Goal: Task Accomplishment & Management: Use online tool/utility

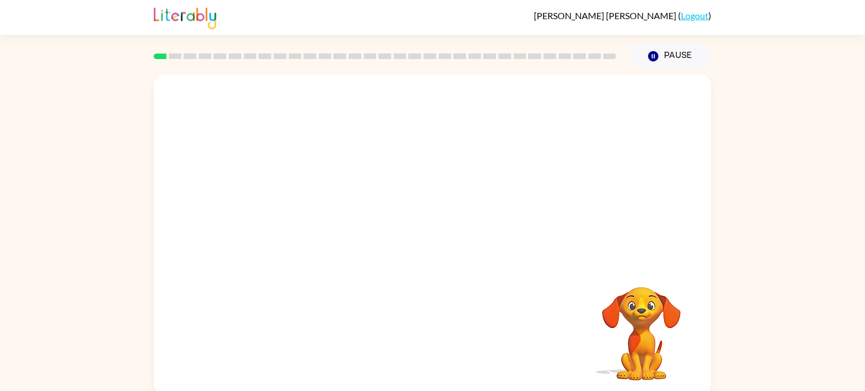
click at [398, 171] on video "Your browser must support playing .mp4 files to use Literably. Please try using…" at bounding box center [432, 168] width 557 height 189
click at [405, 209] on video "Your browser must support playing .mp4 files to use Literably. Please try using…" at bounding box center [432, 168] width 557 height 189
click at [420, 240] on button "button" at bounding box center [432, 240] width 72 height 41
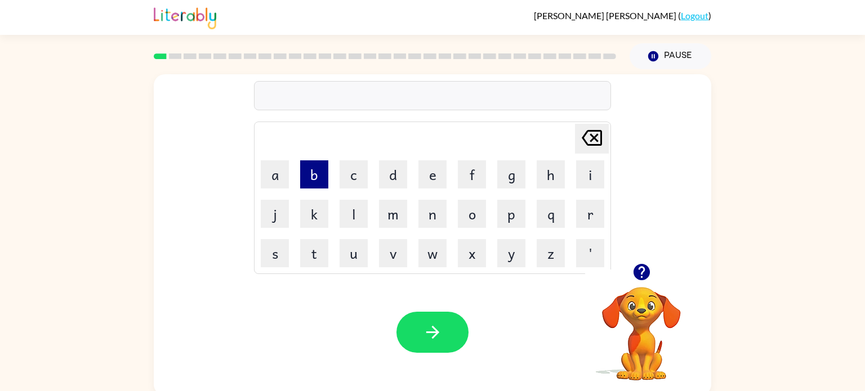
click at [321, 176] on button "b" at bounding box center [314, 174] width 28 height 28
click at [463, 209] on button "o" at bounding box center [472, 214] width 28 height 28
click at [595, 218] on button "r" at bounding box center [590, 214] width 28 height 28
click at [400, 180] on button "d" at bounding box center [393, 174] width 28 height 28
click at [428, 175] on button "e" at bounding box center [432, 174] width 28 height 28
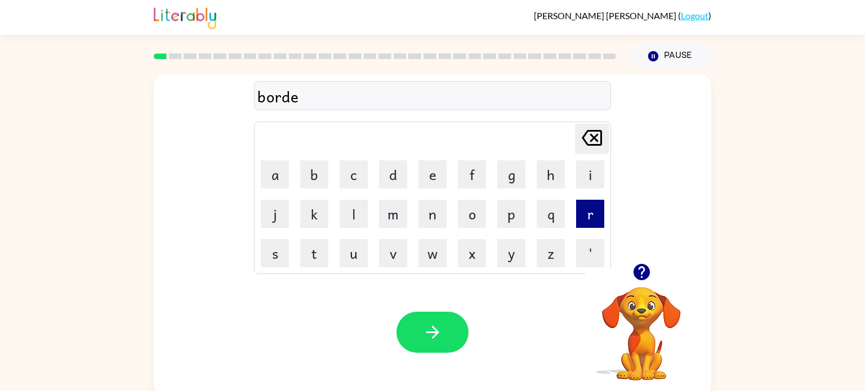
click at [589, 217] on button "r" at bounding box center [590, 214] width 28 height 28
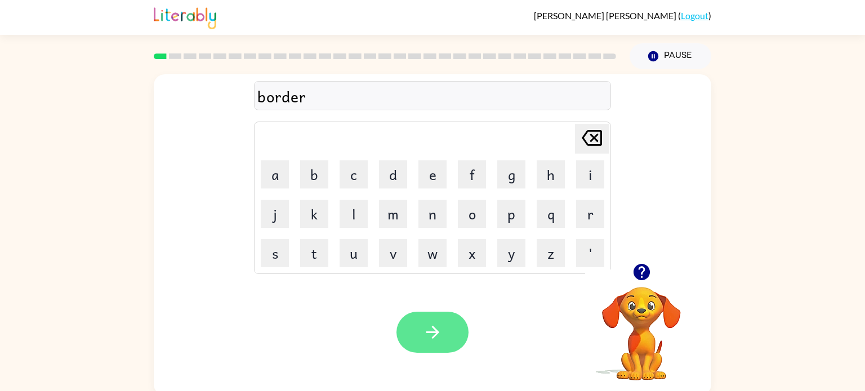
click at [441, 315] on button "button" at bounding box center [432, 332] width 72 height 41
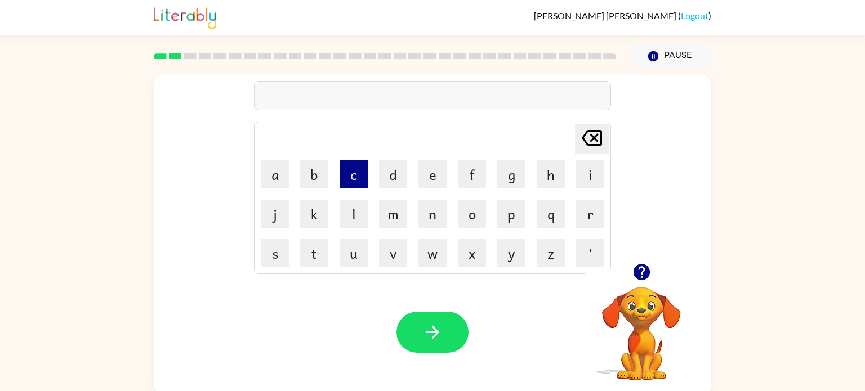
click at [352, 177] on button "c" at bounding box center [353, 174] width 28 height 28
click at [468, 221] on button "o" at bounding box center [472, 214] width 28 height 28
click at [348, 260] on button "u" at bounding box center [353, 253] width 28 height 28
click at [422, 213] on button "n" at bounding box center [432, 214] width 28 height 28
click at [324, 253] on button "t" at bounding box center [314, 253] width 28 height 28
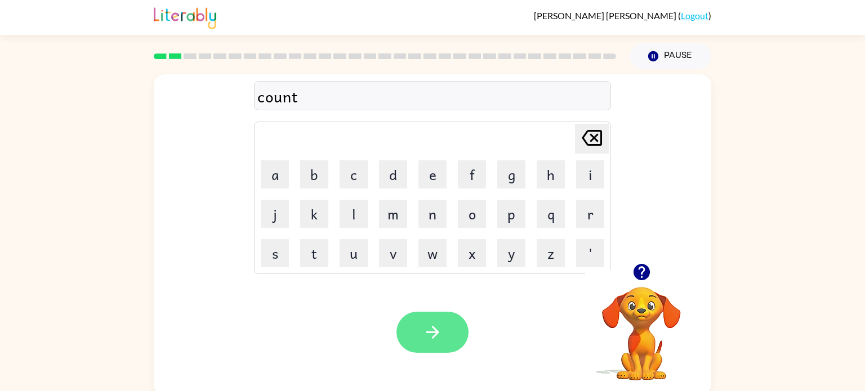
click at [429, 347] on button "button" at bounding box center [432, 332] width 72 height 41
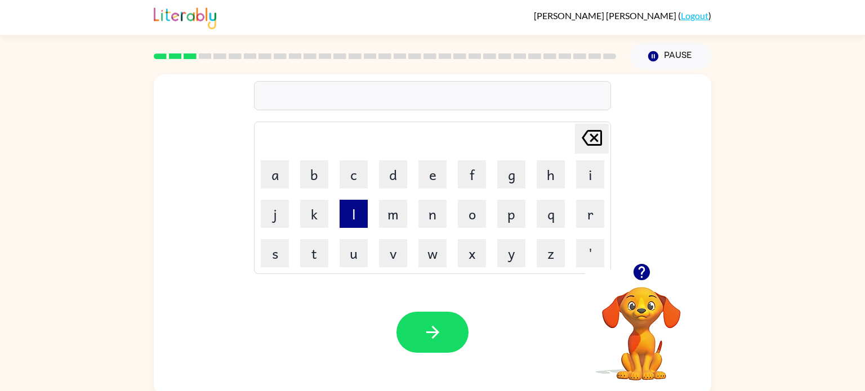
click at [352, 222] on button "l" at bounding box center [353, 214] width 28 height 28
click at [474, 213] on button "o" at bounding box center [472, 214] width 28 height 28
click at [344, 177] on button "c" at bounding box center [353, 174] width 28 height 28
click at [279, 169] on button "a" at bounding box center [275, 174] width 28 height 28
click at [323, 245] on button "t" at bounding box center [314, 253] width 28 height 28
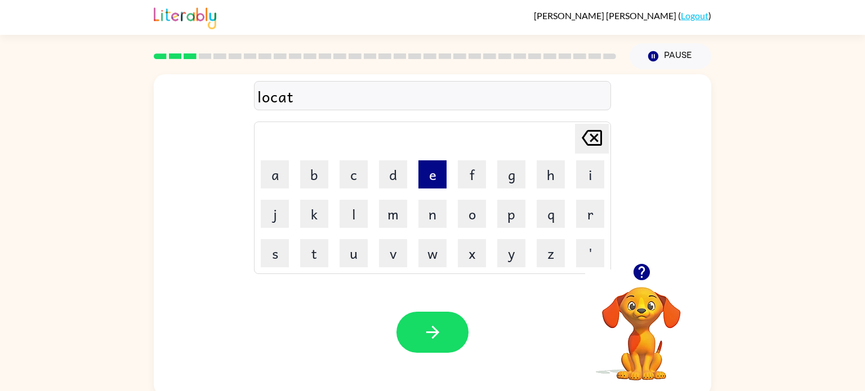
click at [425, 184] on button "e" at bounding box center [432, 174] width 28 height 28
click at [427, 333] on icon "button" at bounding box center [433, 333] width 20 height 20
click at [316, 244] on button "t" at bounding box center [314, 253] width 28 height 28
click at [422, 241] on button "w" at bounding box center [432, 253] width 28 height 28
click at [598, 179] on button "i" at bounding box center [590, 174] width 28 height 28
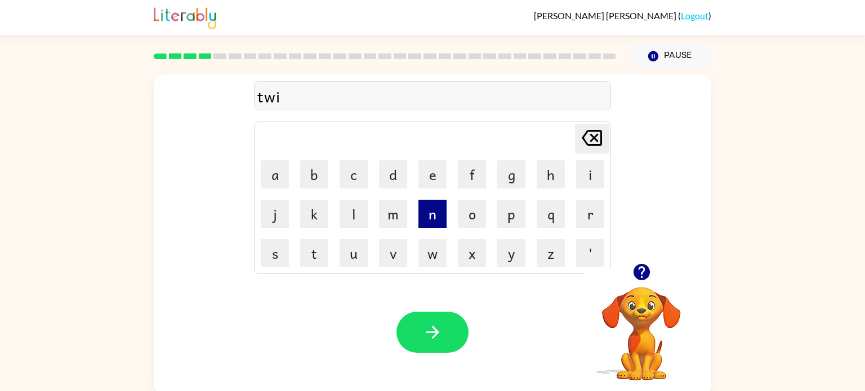
click at [423, 221] on button "n" at bounding box center [432, 214] width 28 height 28
click at [436, 323] on icon "button" at bounding box center [433, 333] width 20 height 20
click at [430, 214] on button "n" at bounding box center [432, 214] width 28 height 28
click at [266, 171] on button "a" at bounding box center [275, 174] width 28 height 28
click at [584, 224] on button "r" at bounding box center [590, 214] width 28 height 28
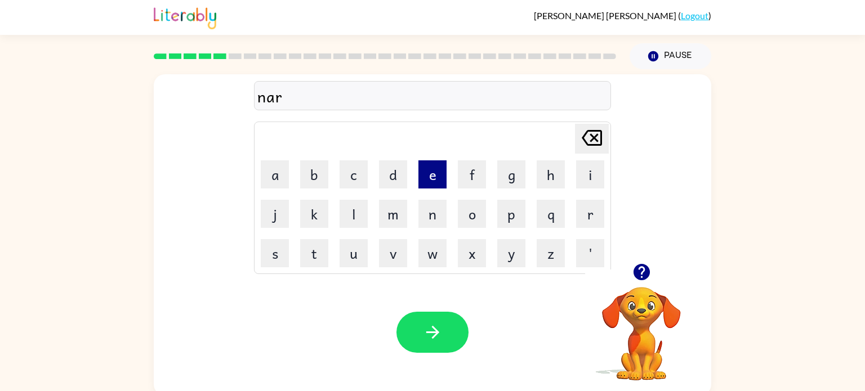
click at [441, 183] on button "e" at bounding box center [432, 174] width 28 height 28
click at [578, 204] on button "r" at bounding box center [590, 214] width 28 height 28
click at [349, 208] on button "l" at bounding box center [353, 214] width 28 height 28
click at [510, 244] on button "y" at bounding box center [511, 253] width 28 height 28
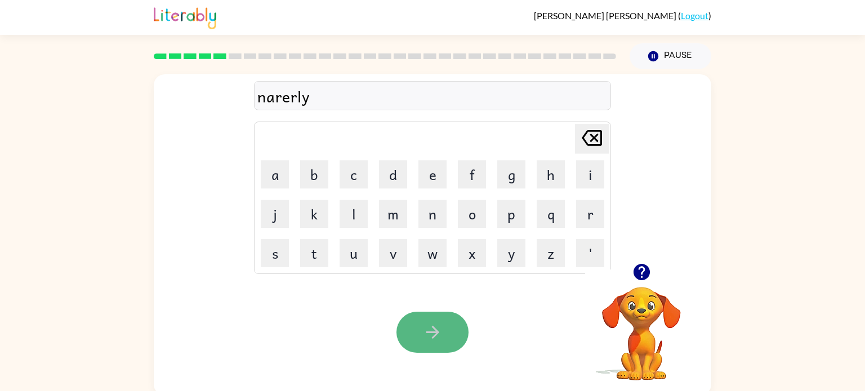
click at [432, 331] on icon "button" at bounding box center [433, 333] width 20 height 20
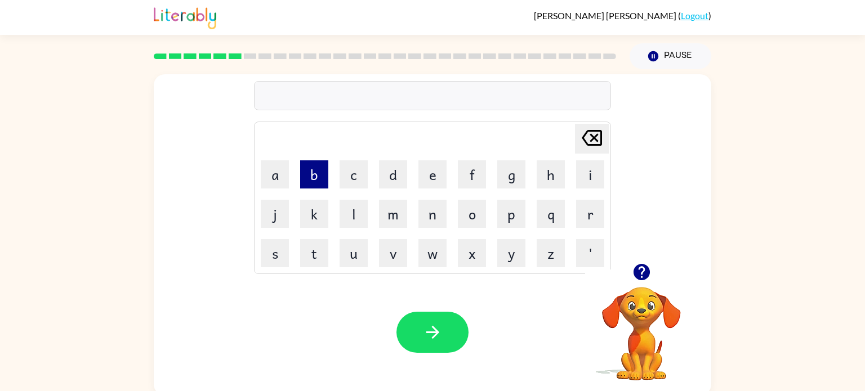
click at [306, 173] on button "b" at bounding box center [314, 174] width 28 height 28
click at [426, 177] on button "e" at bounding box center [432, 174] width 28 height 28
click at [538, 167] on button "h" at bounding box center [550, 174] width 28 height 28
click at [596, 185] on button "i" at bounding box center [590, 174] width 28 height 28
click at [426, 200] on button "n" at bounding box center [432, 214] width 28 height 28
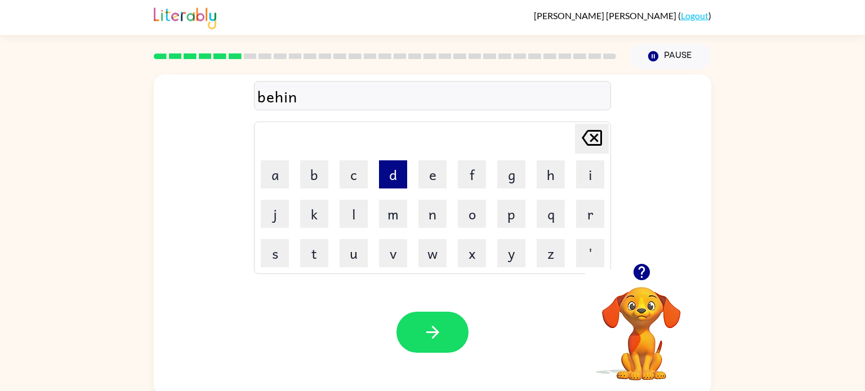
click at [386, 174] on button "d" at bounding box center [393, 174] width 28 height 28
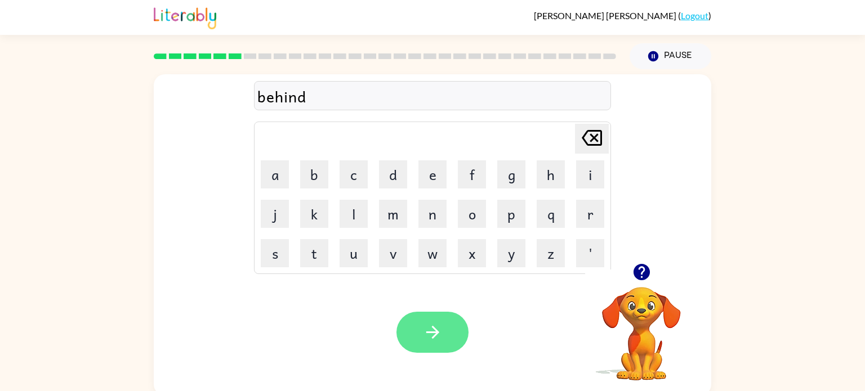
click at [446, 333] on button "button" at bounding box center [432, 332] width 72 height 41
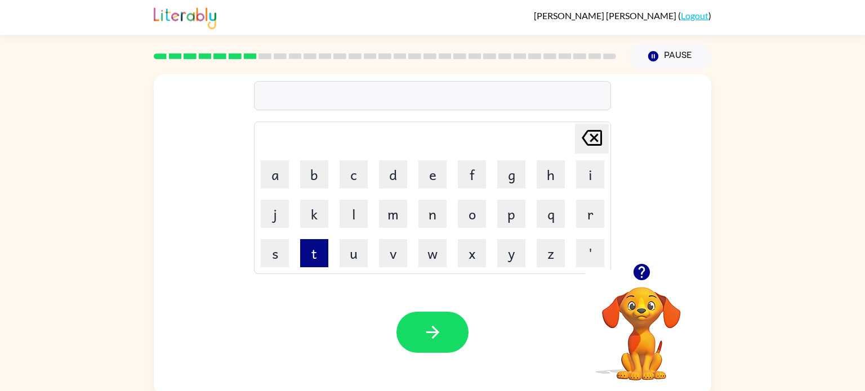
click at [328, 247] on button "t" at bounding box center [314, 253] width 28 height 28
click at [598, 214] on button "r" at bounding box center [590, 214] width 28 height 28
click at [597, 183] on button "i" at bounding box center [590, 174] width 28 height 28
click at [314, 203] on button "k" at bounding box center [314, 214] width 28 height 28
click at [346, 208] on button "l" at bounding box center [353, 214] width 28 height 28
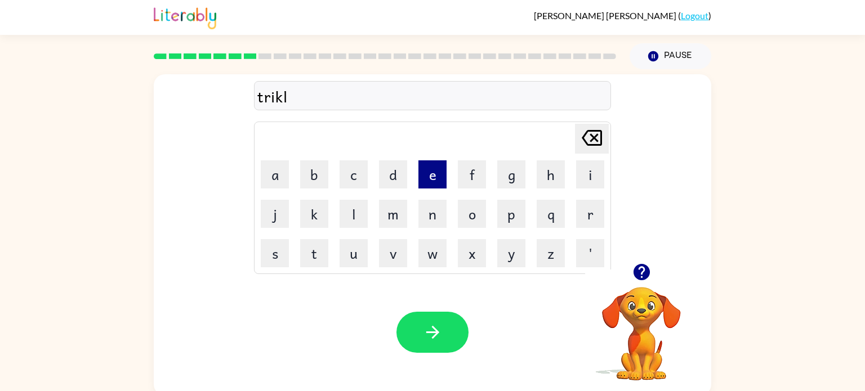
click at [425, 169] on button "e" at bounding box center [432, 174] width 28 height 28
click at [453, 347] on button "button" at bounding box center [432, 332] width 72 height 41
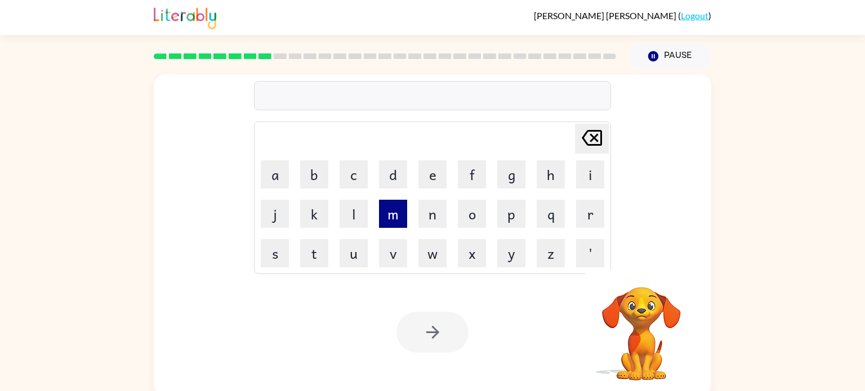
click at [386, 209] on button "m" at bounding box center [393, 214] width 28 height 28
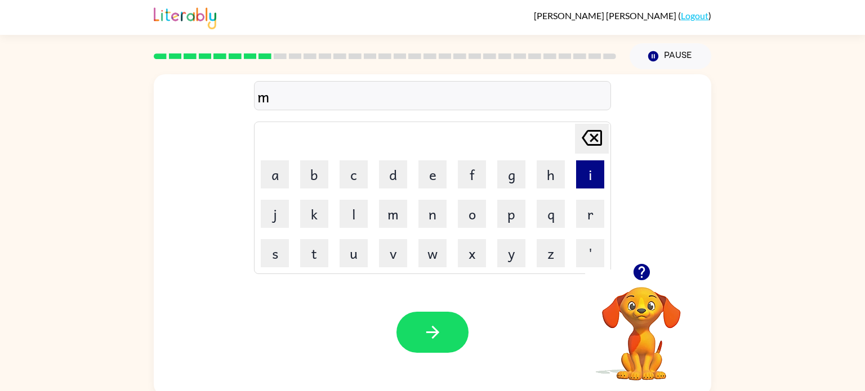
click at [590, 178] on button "i" at bounding box center [590, 174] width 28 height 28
click at [428, 177] on button "e" at bounding box center [432, 174] width 28 height 28
click at [267, 177] on button "a" at bounding box center [275, 174] width 28 height 28
click at [589, 222] on button "r" at bounding box center [590, 214] width 28 height 28
click at [273, 181] on button "a" at bounding box center [275, 174] width 28 height 28
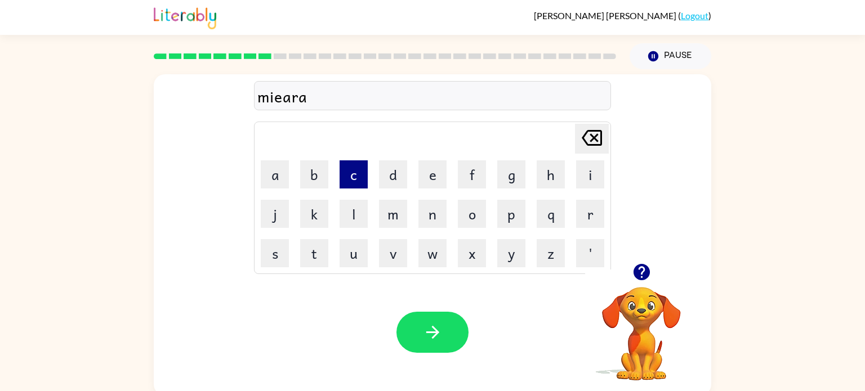
click at [352, 176] on button "c" at bounding box center [353, 174] width 28 height 28
click at [477, 206] on button "o" at bounding box center [472, 214] width 28 height 28
click at [347, 215] on button "l" at bounding box center [353, 214] width 28 height 28
click at [434, 183] on button "e" at bounding box center [432, 174] width 28 height 28
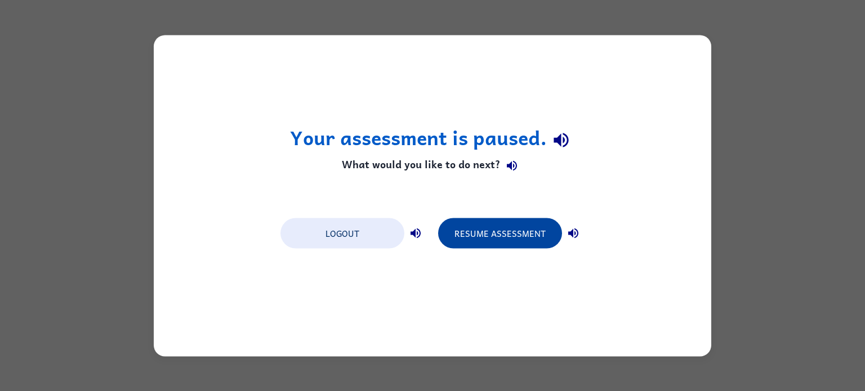
click at [487, 236] on button "Resume Assessment" at bounding box center [500, 233] width 124 height 30
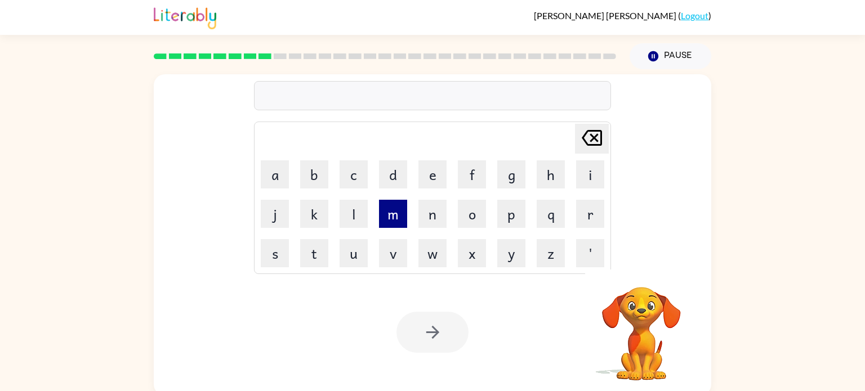
click at [396, 209] on button "m" at bounding box center [393, 214] width 28 height 28
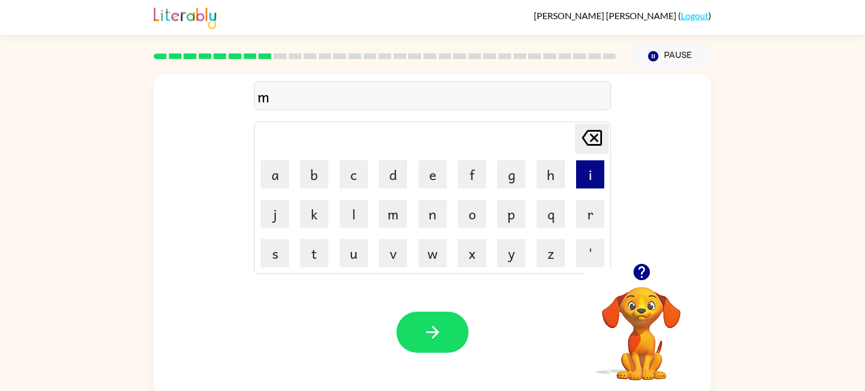
click at [582, 177] on button "i" at bounding box center [590, 174] width 28 height 28
click at [436, 164] on button "e" at bounding box center [432, 174] width 28 height 28
click at [282, 168] on button "a" at bounding box center [275, 174] width 28 height 28
click at [587, 213] on button "r" at bounding box center [590, 214] width 28 height 28
click at [270, 176] on button "a" at bounding box center [275, 174] width 28 height 28
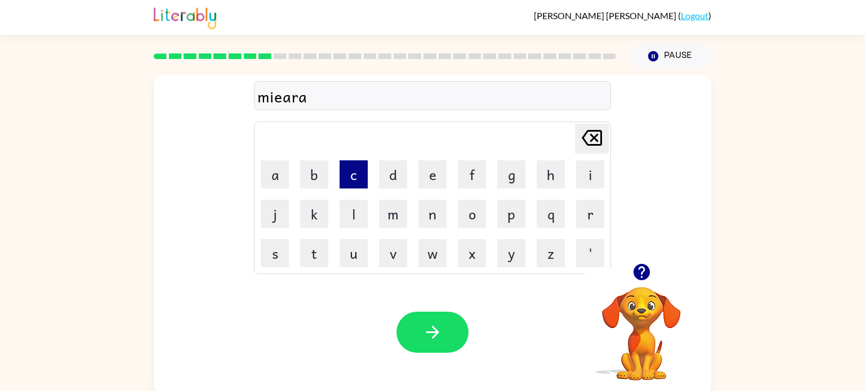
click at [351, 171] on button "c" at bounding box center [353, 174] width 28 height 28
click at [476, 205] on button "o" at bounding box center [472, 214] width 28 height 28
click at [348, 207] on button "l" at bounding box center [353, 214] width 28 height 28
click at [440, 177] on button "e" at bounding box center [432, 174] width 28 height 28
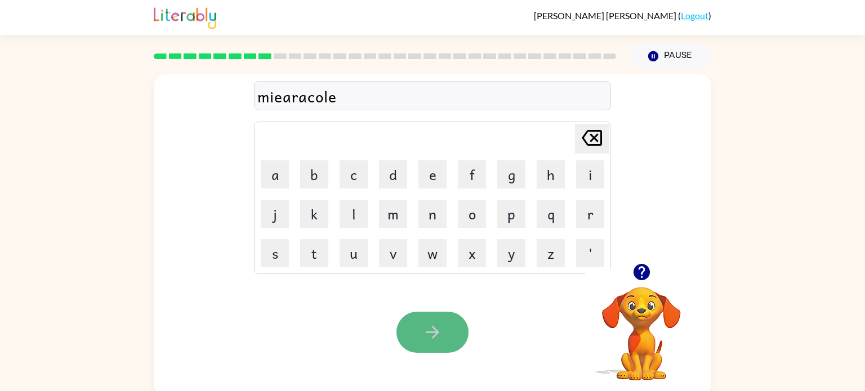
click at [445, 328] on button "button" at bounding box center [432, 332] width 72 height 41
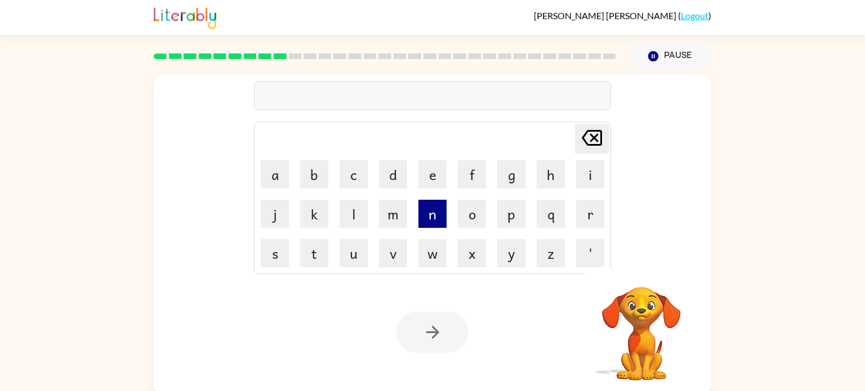
click at [441, 213] on button "n" at bounding box center [432, 214] width 28 height 28
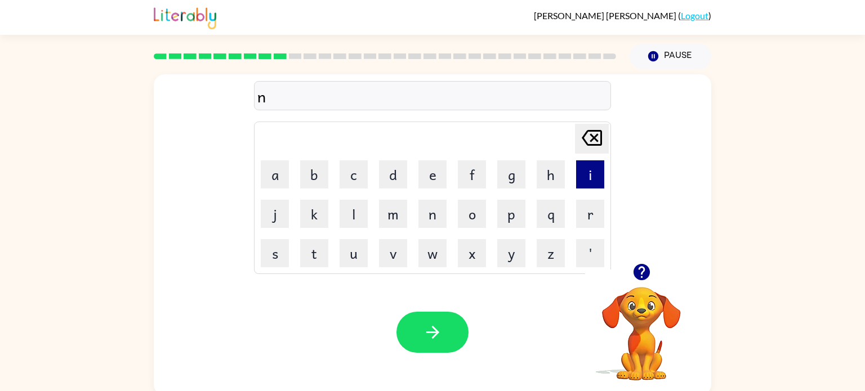
click at [599, 178] on button "i" at bounding box center [590, 174] width 28 height 28
click at [400, 201] on button "m" at bounding box center [393, 214] width 28 height 28
click at [317, 184] on button "b" at bounding box center [314, 174] width 28 height 28
click at [343, 213] on button "l" at bounding box center [353, 214] width 28 height 28
click at [440, 181] on button "e" at bounding box center [432, 174] width 28 height 28
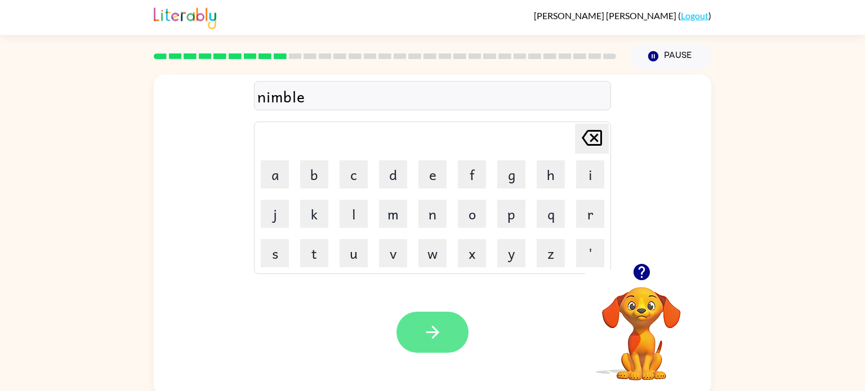
click at [428, 323] on icon "button" at bounding box center [433, 333] width 20 height 20
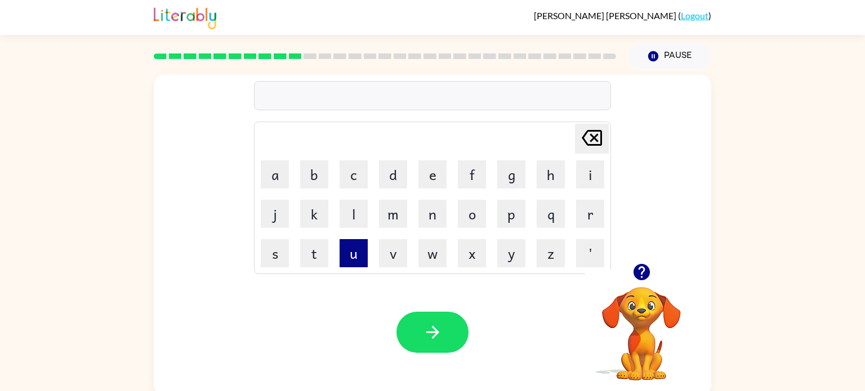
click at [350, 257] on button "u" at bounding box center [353, 253] width 28 height 28
click at [424, 218] on button "n" at bounding box center [432, 214] width 28 height 28
click at [476, 169] on button "f" at bounding box center [472, 174] width 28 height 28
click at [471, 222] on button "o" at bounding box center [472, 214] width 28 height 28
click at [355, 220] on button "l" at bounding box center [353, 214] width 28 height 28
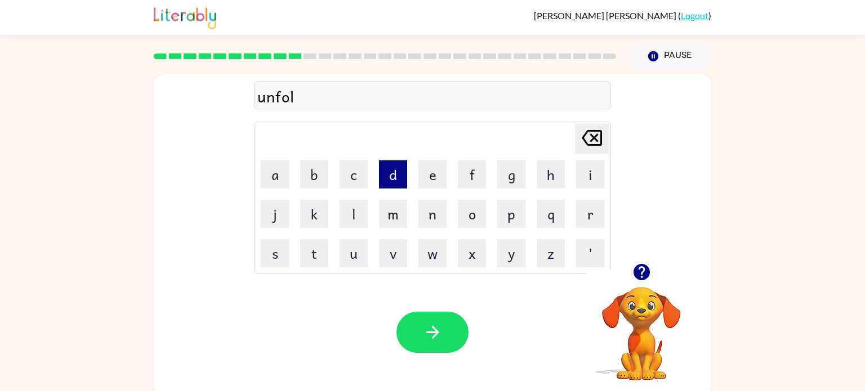
click at [393, 179] on button "d" at bounding box center [393, 174] width 28 height 28
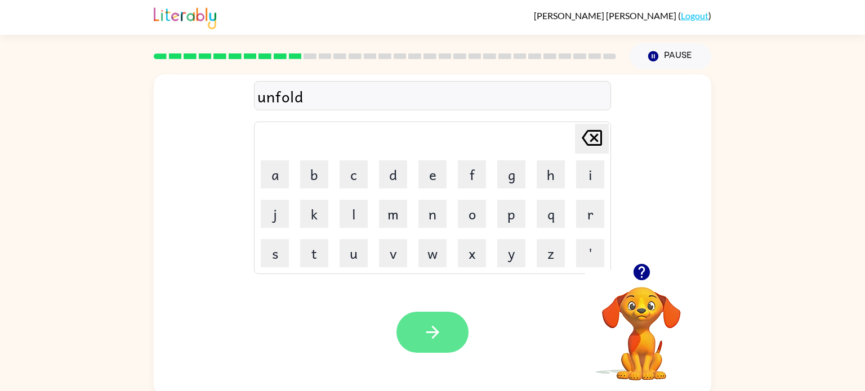
click at [437, 335] on icon "button" at bounding box center [433, 333] width 20 height 20
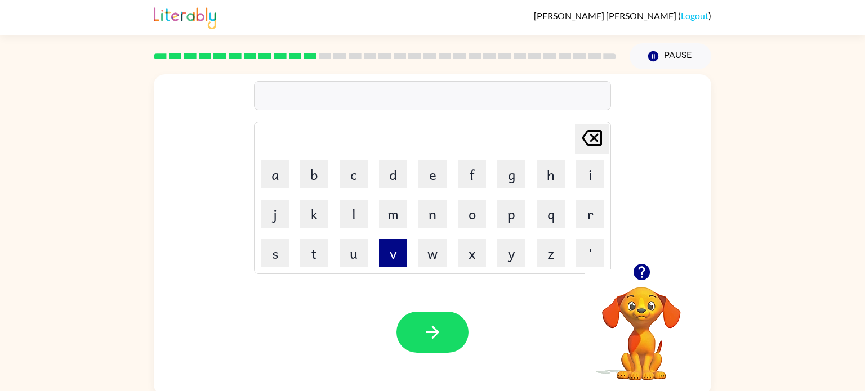
click at [403, 253] on button "v" at bounding box center [393, 253] width 28 height 28
click at [473, 211] on button "o" at bounding box center [472, 214] width 28 height 28
click at [315, 251] on button "t" at bounding box center [314, 253] width 28 height 28
click at [430, 175] on button "e" at bounding box center [432, 174] width 28 height 28
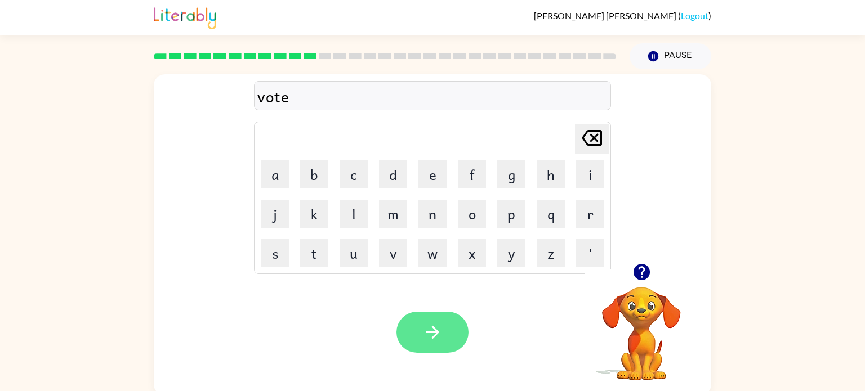
click at [449, 337] on button "button" at bounding box center [432, 332] width 72 height 41
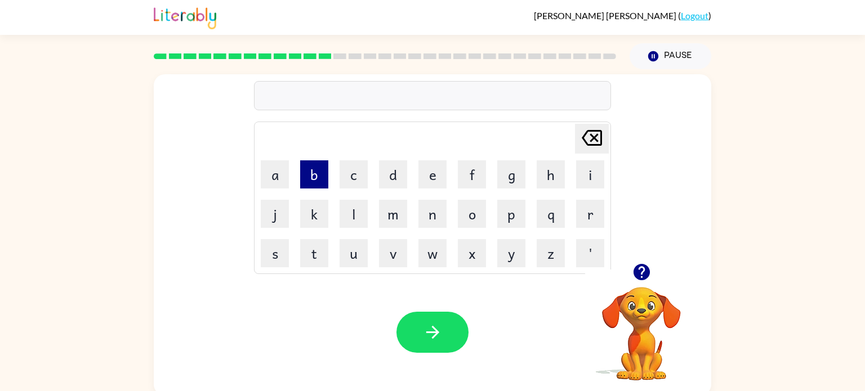
click at [310, 166] on button "b" at bounding box center [314, 174] width 28 height 28
click at [436, 162] on button "e" at bounding box center [432, 174] width 28 height 28
click at [394, 162] on button "d" at bounding box center [393, 174] width 28 height 28
click at [304, 261] on button "t" at bounding box center [314, 253] width 28 height 28
click at [580, 181] on button "i" at bounding box center [590, 174] width 28 height 28
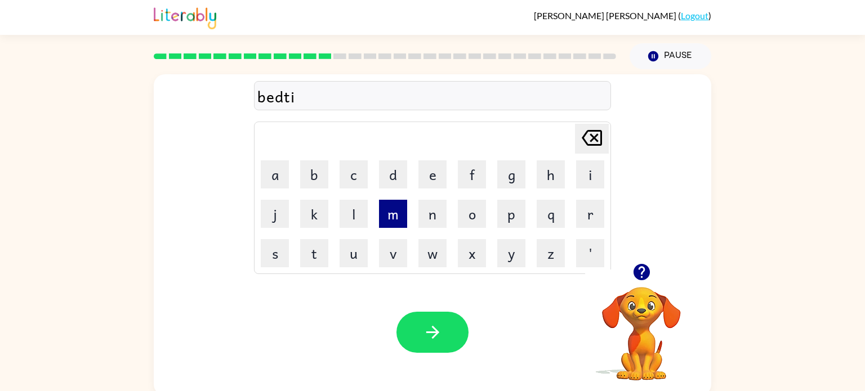
click at [393, 215] on button "m" at bounding box center [393, 214] width 28 height 28
click at [436, 175] on button "e" at bounding box center [432, 174] width 28 height 28
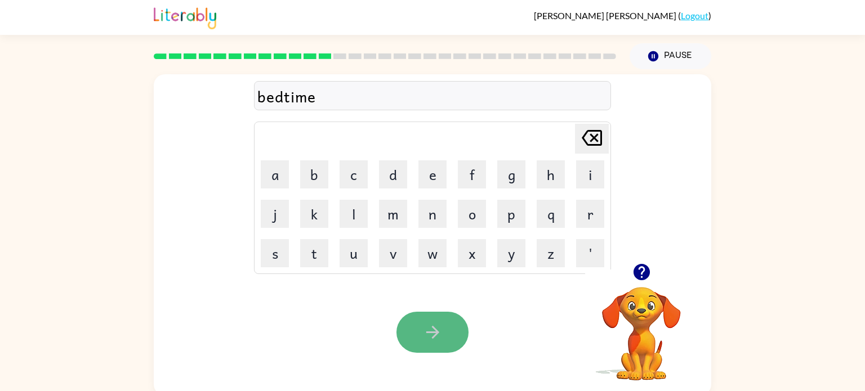
click at [417, 319] on button "button" at bounding box center [432, 332] width 72 height 41
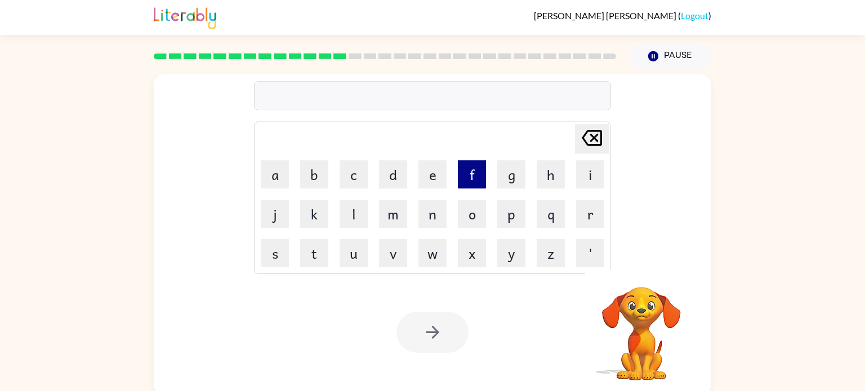
click at [467, 169] on button "f" at bounding box center [472, 174] width 28 height 28
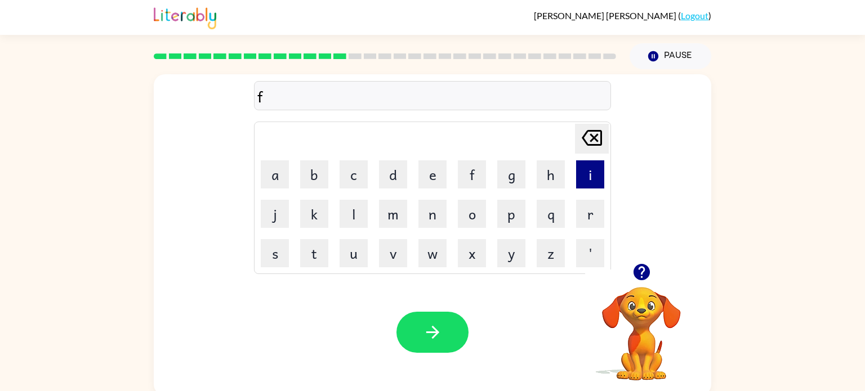
click at [587, 164] on button "i" at bounding box center [590, 174] width 28 height 28
click at [320, 243] on button "t" at bounding box center [314, 253] width 28 height 28
click at [425, 218] on button "n" at bounding box center [432, 214] width 28 height 28
click at [436, 165] on button "e" at bounding box center [432, 174] width 28 height 28
click at [277, 252] on button "s" at bounding box center [275, 253] width 28 height 28
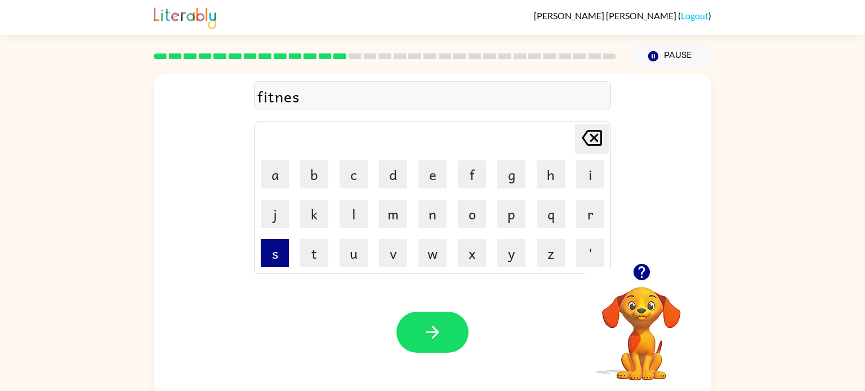
click at [277, 250] on button "s" at bounding box center [275, 253] width 28 height 28
click at [575, 132] on button "[PERSON_NAME] last character input" at bounding box center [592, 139] width 34 height 30
click at [440, 180] on button "e" at bounding box center [432, 174] width 28 height 28
click at [283, 260] on button "s" at bounding box center [275, 253] width 28 height 28
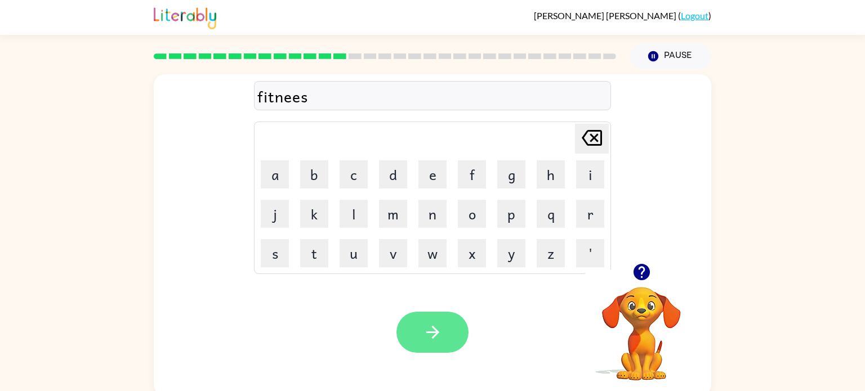
click at [447, 340] on button "button" at bounding box center [432, 332] width 72 height 41
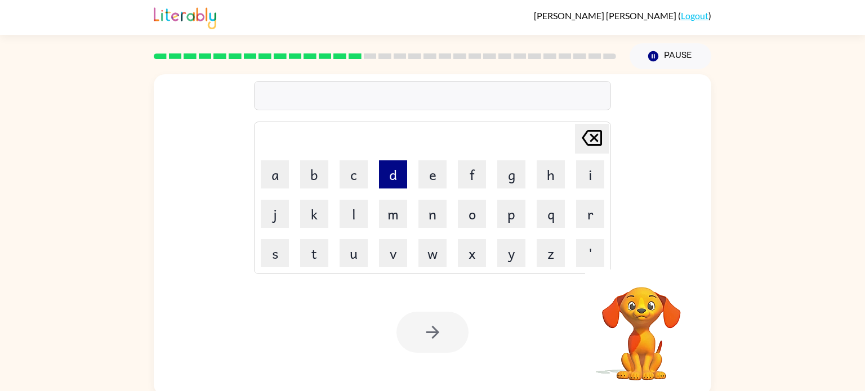
click at [392, 182] on button "d" at bounding box center [393, 174] width 28 height 28
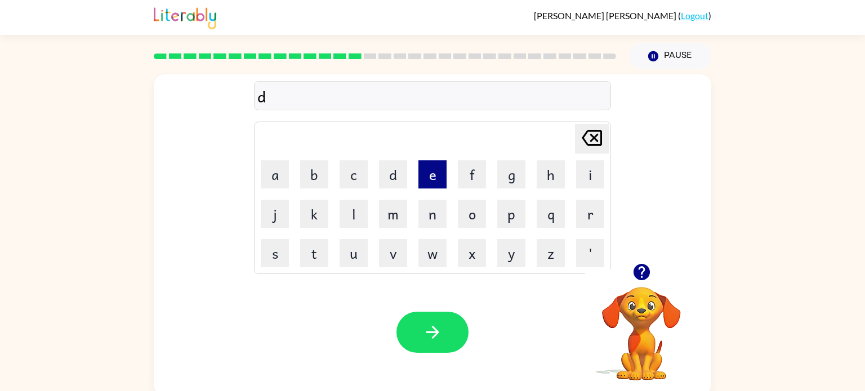
click at [437, 178] on button "e" at bounding box center [432, 174] width 28 height 28
click at [352, 214] on button "l" at bounding box center [353, 214] width 28 height 28
click at [272, 171] on button "a" at bounding box center [275, 174] width 28 height 28
click at [509, 253] on button "y" at bounding box center [511, 253] width 28 height 28
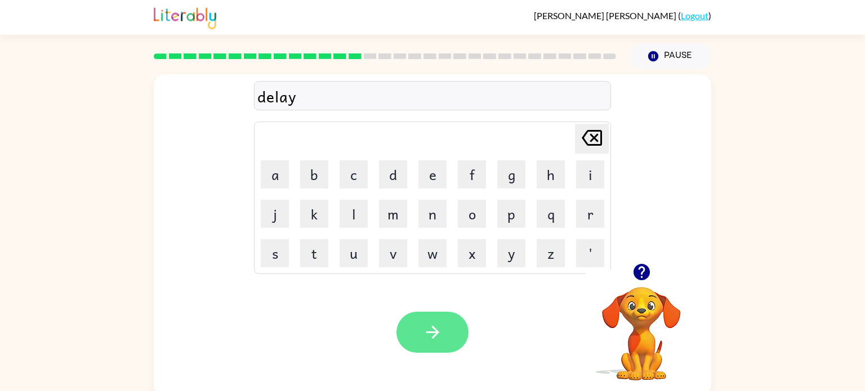
click at [409, 336] on button "button" at bounding box center [432, 332] width 72 height 41
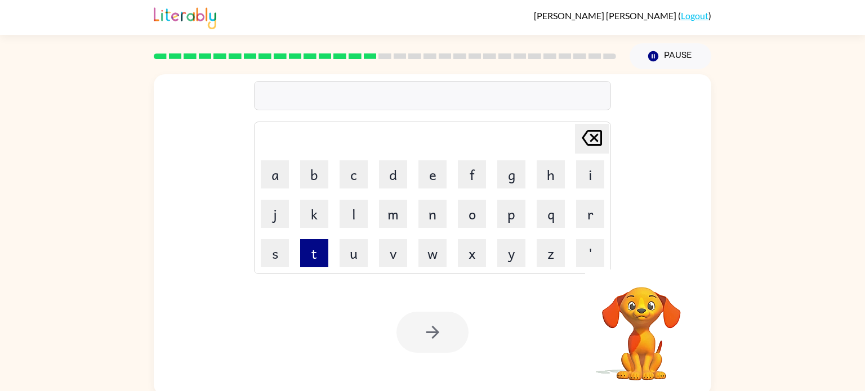
click at [316, 254] on button "t" at bounding box center [314, 253] width 28 height 28
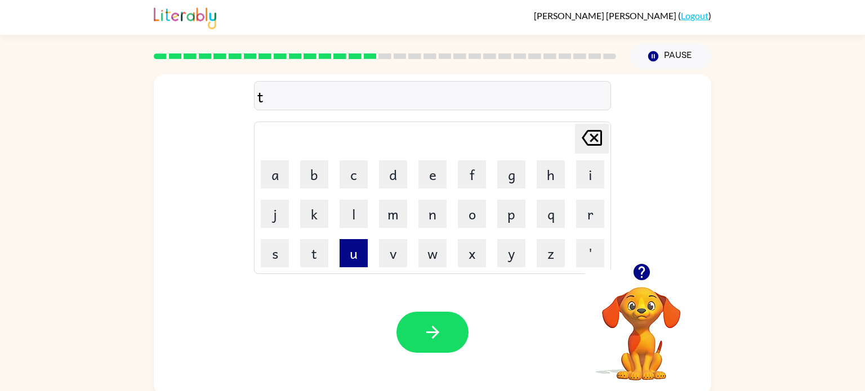
click at [347, 242] on button "u" at bounding box center [353, 253] width 28 height 28
click at [595, 208] on button "r" at bounding box center [590, 214] width 28 height 28
click at [380, 211] on button "m" at bounding box center [393, 214] width 28 height 28
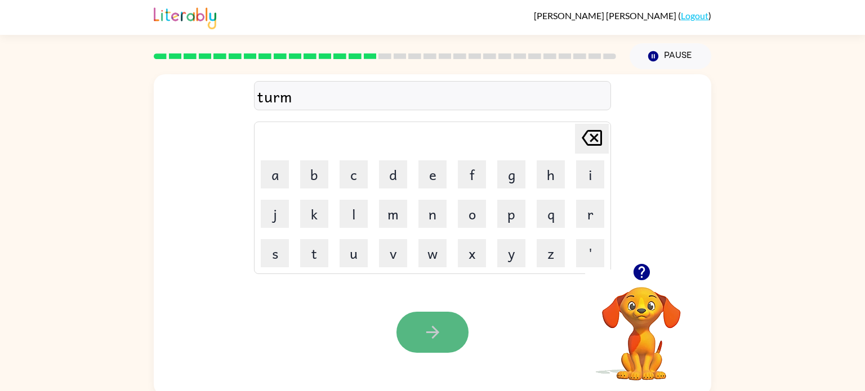
click at [430, 320] on button "button" at bounding box center [432, 332] width 72 height 41
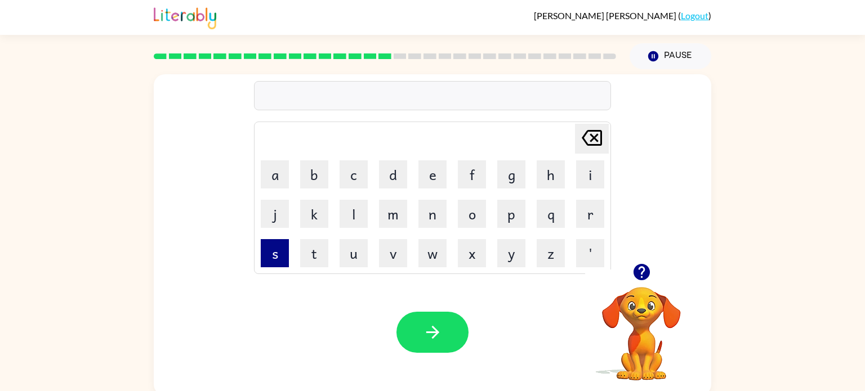
click at [271, 247] on button "s" at bounding box center [275, 253] width 28 height 28
click at [419, 183] on button "e" at bounding box center [432, 174] width 28 height 28
click at [324, 261] on button "t" at bounding box center [314, 253] width 28 height 28
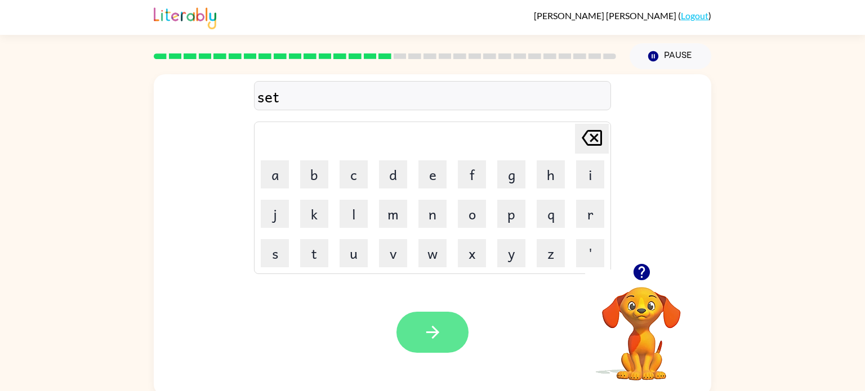
click at [451, 338] on button "button" at bounding box center [432, 332] width 72 height 41
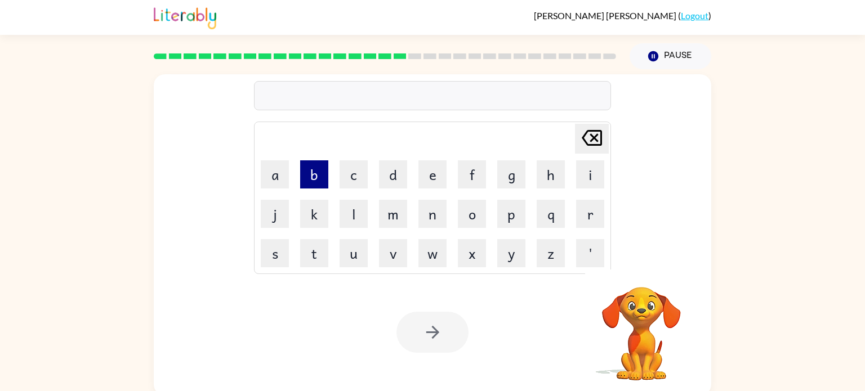
click at [320, 171] on button "b" at bounding box center [314, 174] width 28 height 28
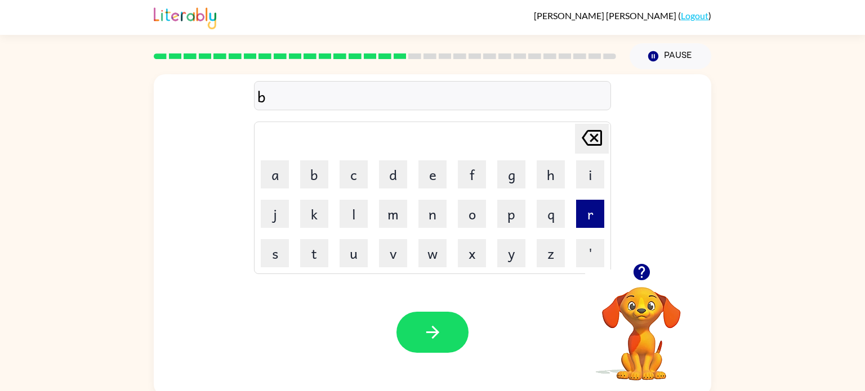
click at [586, 217] on button "r" at bounding box center [590, 214] width 28 height 28
click at [586, 182] on button "i" at bounding box center [590, 174] width 28 height 28
click at [398, 208] on button "m" at bounding box center [393, 214] width 28 height 28
click at [590, 175] on button "i" at bounding box center [590, 174] width 28 height 28
click at [441, 206] on button "n" at bounding box center [432, 214] width 28 height 28
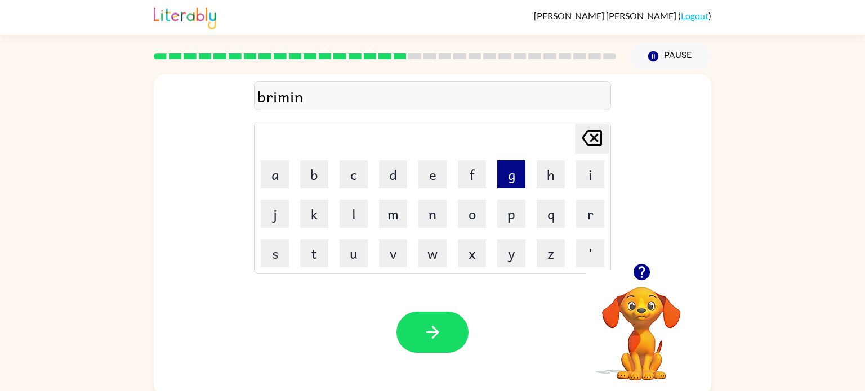
click at [500, 178] on button "g" at bounding box center [511, 174] width 28 height 28
click at [462, 338] on button "button" at bounding box center [432, 332] width 72 height 41
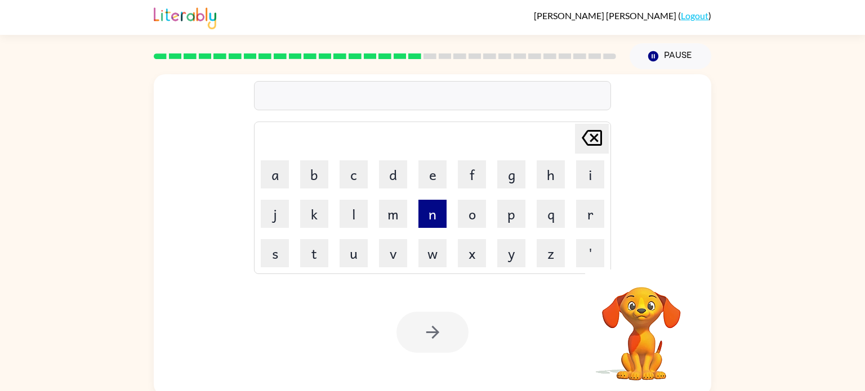
click at [431, 218] on button "n" at bounding box center [432, 214] width 28 height 28
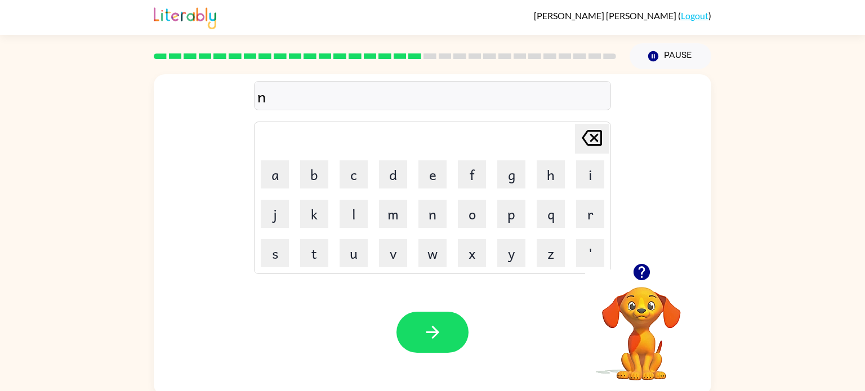
click at [584, 140] on icon "[PERSON_NAME] last character input" at bounding box center [591, 137] width 27 height 27
click at [517, 217] on button "p" at bounding box center [511, 214] width 28 height 28
click at [351, 218] on button "l" at bounding box center [353, 214] width 28 height 28
click at [262, 168] on button "a" at bounding box center [275, 174] width 28 height 28
click at [274, 251] on button "s" at bounding box center [275, 253] width 28 height 28
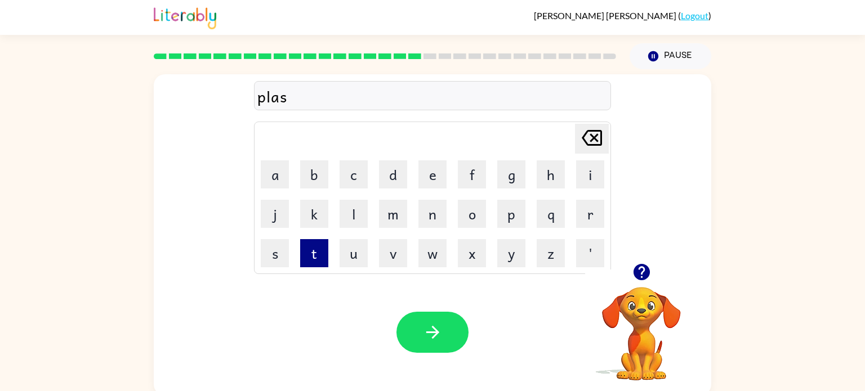
click at [310, 239] on button "t" at bounding box center [314, 253] width 28 height 28
click at [596, 182] on button "i" at bounding box center [590, 174] width 28 height 28
click at [346, 169] on button "c" at bounding box center [353, 174] width 28 height 28
click at [315, 207] on button "k" at bounding box center [314, 214] width 28 height 28
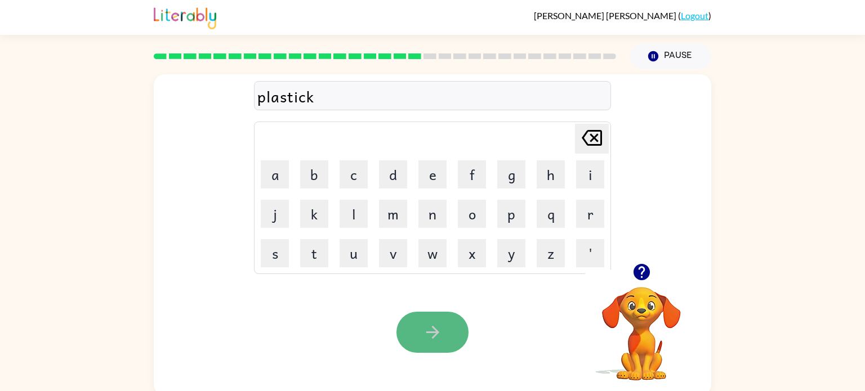
click at [411, 314] on button "button" at bounding box center [432, 332] width 72 height 41
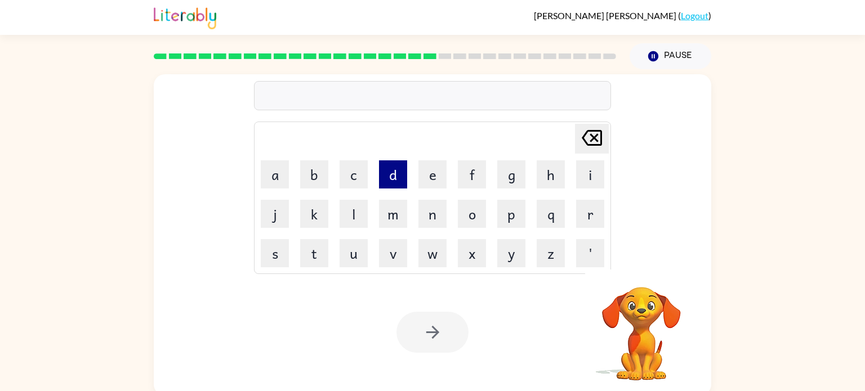
click at [401, 173] on button "d" at bounding box center [393, 174] width 28 height 28
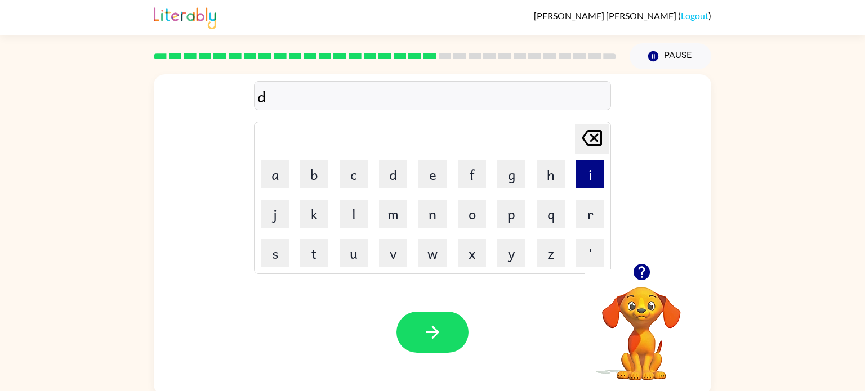
click at [584, 169] on button "i" at bounding box center [590, 174] width 28 height 28
click at [270, 249] on button "s" at bounding box center [275, 253] width 28 height 28
click at [516, 220] on button "p" at bounding box center [511, 214] width 28 height 28
click at [354, 211] on button "l" at bounding box center [353, 214] width 28 height 28
click at [278, 169] on button "a" at bounding box center [275, 174] width 28 height 28
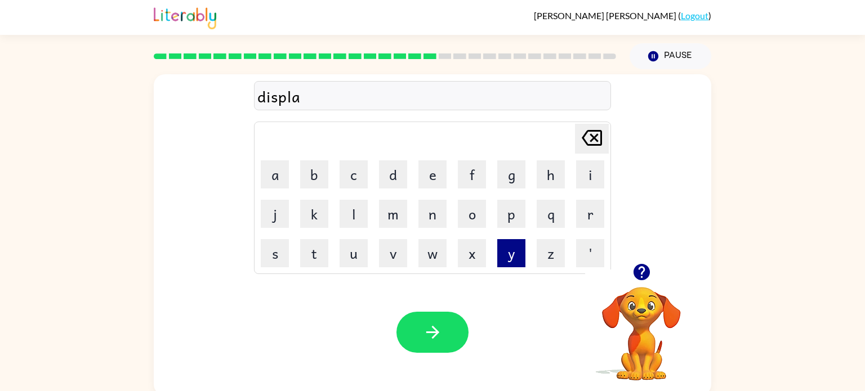
click at [514, 257] on button "y" at bounding box center [511, 253] width 28 height 28
click at [423, 342] on icon "button" at bounding box center [433, 333] width 20 height 20
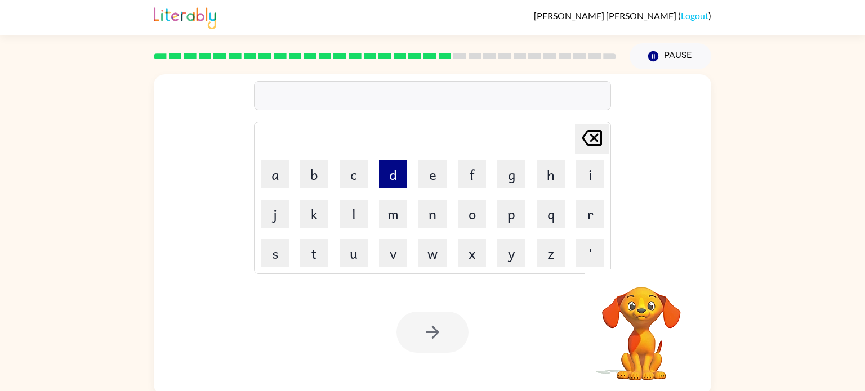
click at [397, 166] on button "d" at bounding box center [393, 174] width 28 height 28
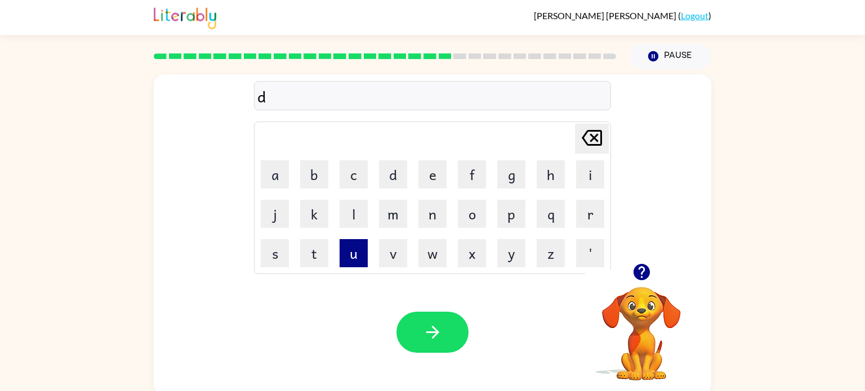
click at [348, 254] on button "u" at bounding box center [353, 253] width 28 height 28
click at [279, 250] on button "s" at bounding box center [275, 253] width 28 height 28
click at [301, 249] on button "t" at bounding box center [314, 253] width 28 height 28
click at [437, 186] on button "e" at bounding box center [432, 174] width 28 height 28
click at [423, 181] on button "e" at bounding box center [432, 174] width 28 height 28
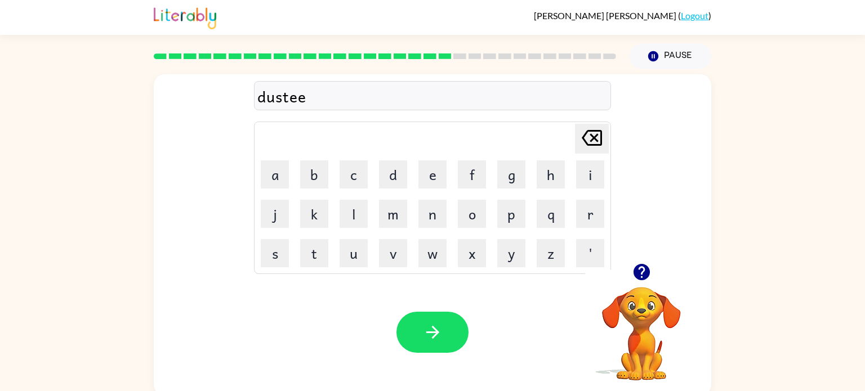
click at [591, 134] on icon "[PERSON_NAME] last character input" at bounding box center [591, 137] width 27 height 27
click at [406, 170] on button "d" at bounding box center [393, 174] width 28 height 28
click at [428, 315] on button "button" at bounding box center [432, 332] width 72 height 41
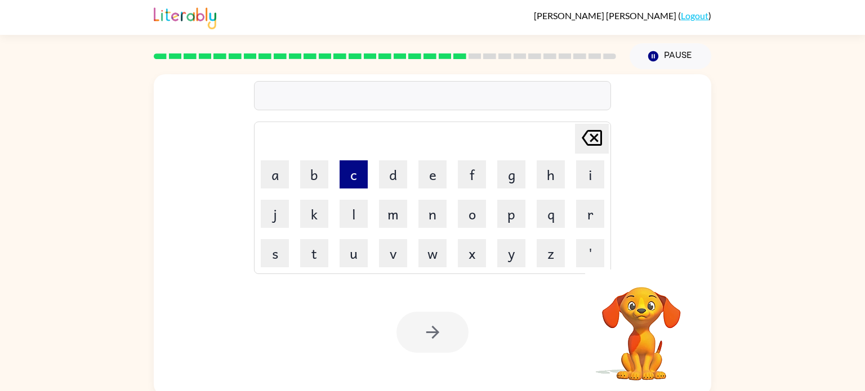
click at [364, 180] on button "c" at bounding box center [353, 174] width 28 height 28
click at [428, 169] on button "e" at bounding box center [432, 174] width 28 height 28
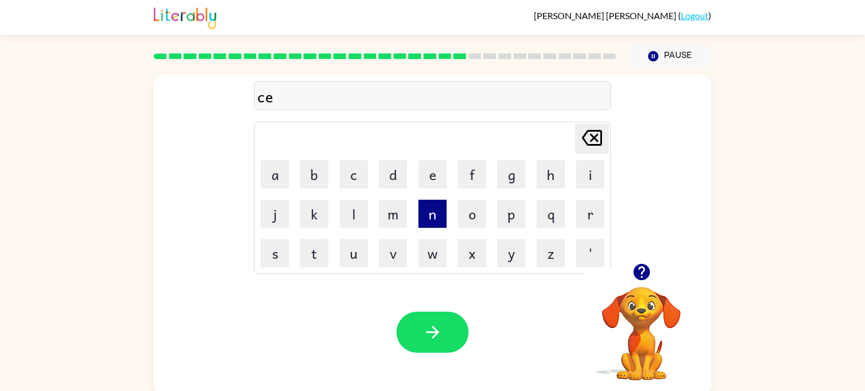
click at [432, 222] on button "n" at bounding box center [432, 214] width 28 height 28
click at [307, 245] on button "t" at bounding box center [314, 253] width 28 height 28
click at [585, 182] on button "i" at bounding box center [590, 174] width 28 height 28
click at [509, 212] on button "p" at bounding box center [511, 214] width 28 height 28
click at [434, 173] on button "e" at bounding box center [432, 174] width 28 height 28
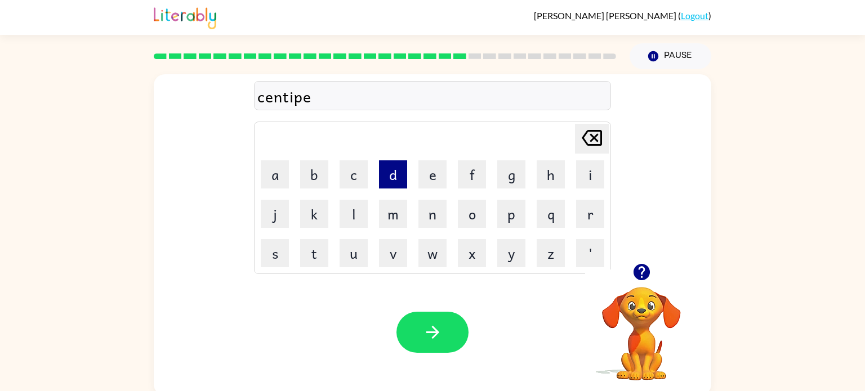
click at [400, 174] on button "d" at bounding box center [393, 174] width 28 height 28
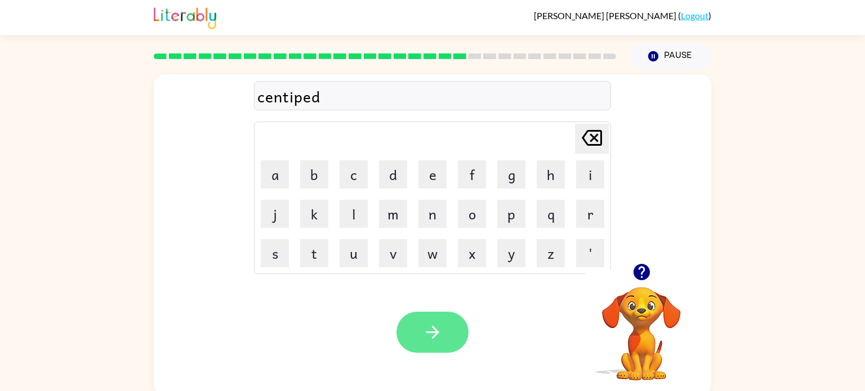
click at [419, 332] on button "button" at bounding box center [432, 332] width 72 height 41
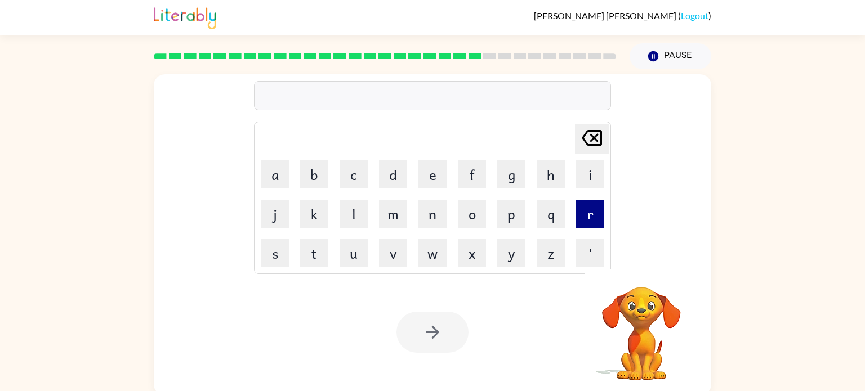
click at [589, 222] on button "r" at bounding box center [590, 214] width 28 height 28
click at [274, 182] on button "a" at bounding box center [275, 174] width 28 height 28
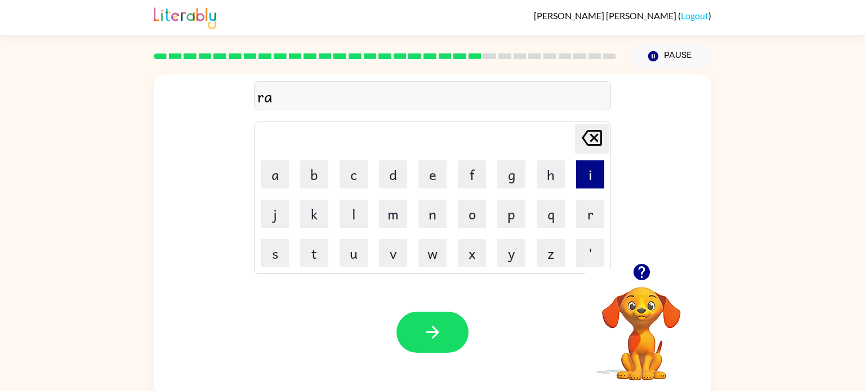
click at [590, 171] on button "i" at bounding box center [590, 174] width 28 height 28
click at [418, 220] on button "n" at bounding box center [432, 214] width 28 height 28
click at [355, 165] on button "c" at bounding box center [353, 174] width 28 height 28
click at [473, 205] on button "o" at bounding box center [472, 214] width 28 height 28
click at [276, 174] on button "a" at bounding box center [275, 174] width 28 height 28
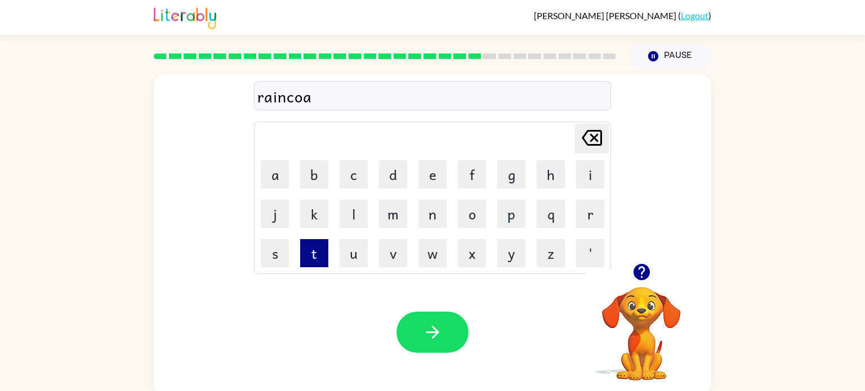
click at [306, 250] on button "t" at bounding box center [314, 253] width 28 height 28
click at [427, 329] on icon "button" at bounding box center [433, 333] width 20 height 20
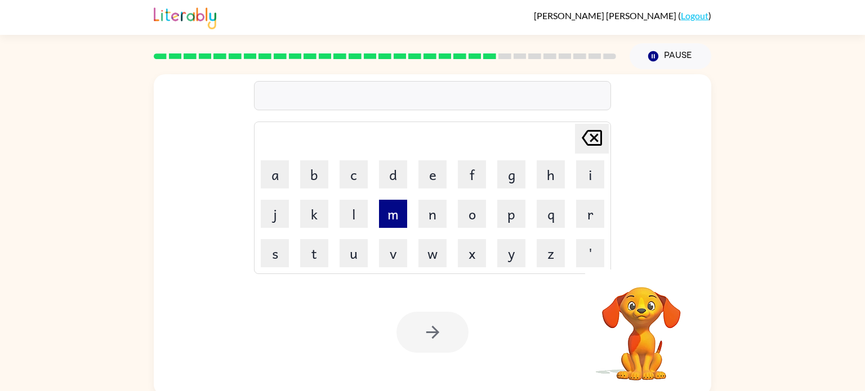
click at [391, 222] on button "m" at bounding box center [393, 214] width 28 height 28
click at [261, 167] on button "a" at bounding box center [275, 174] width 28 height 28
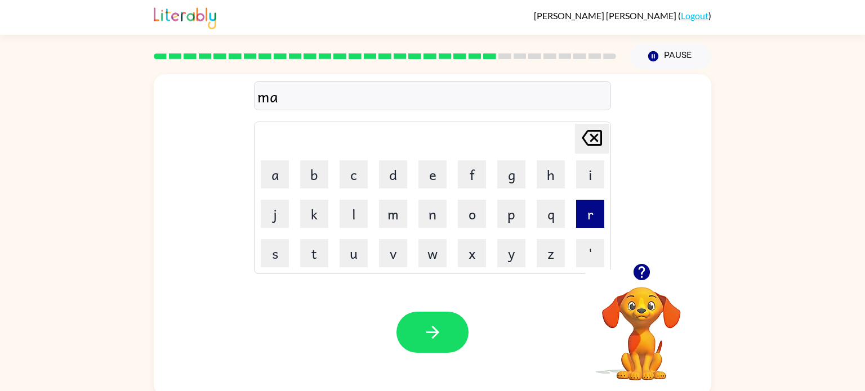
click at [583, 209] on button "r" at bounding box center [590, 214] width 28 height 28
click at [308, 212] on button "k" at bounding box center [314, 214] width 28 height 28
click at [436, 169] on button "e" at bounding box center [432, 174] width 28 height 28
click at [537, 266] on button "z" at bounding box center [550, 253] width 28 height 28
click at [596, 135] on icon at bounding box center [591, 138] width 20 height 16
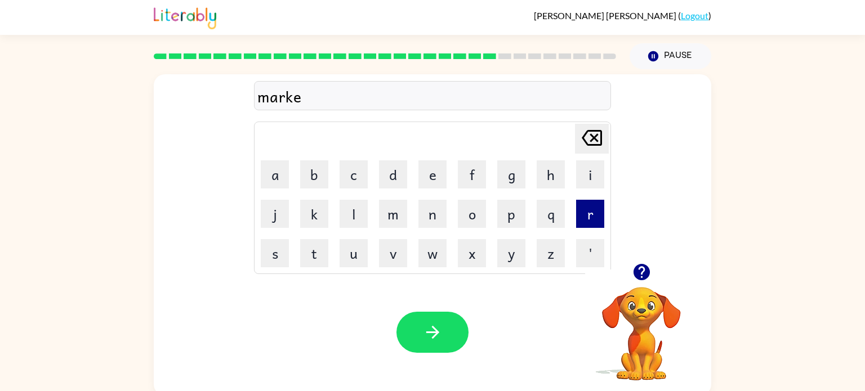
click at [584, 206] on button "r" at bounding box center [590, 214] width 28 height 28
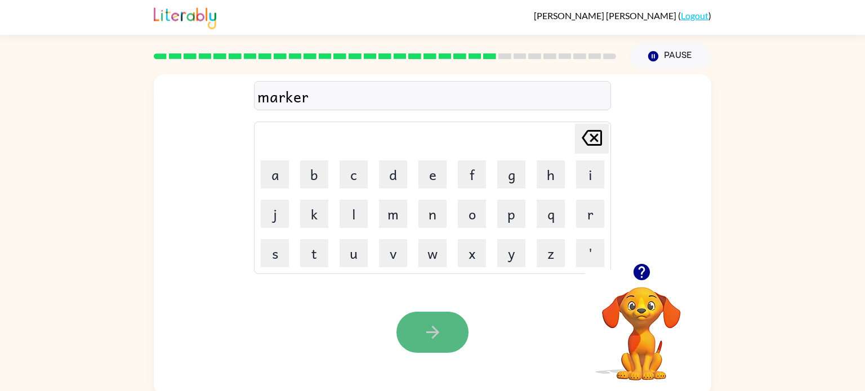
click at [431, 335] on icon "button" at bounding box center [433, 333] width 20 height 20
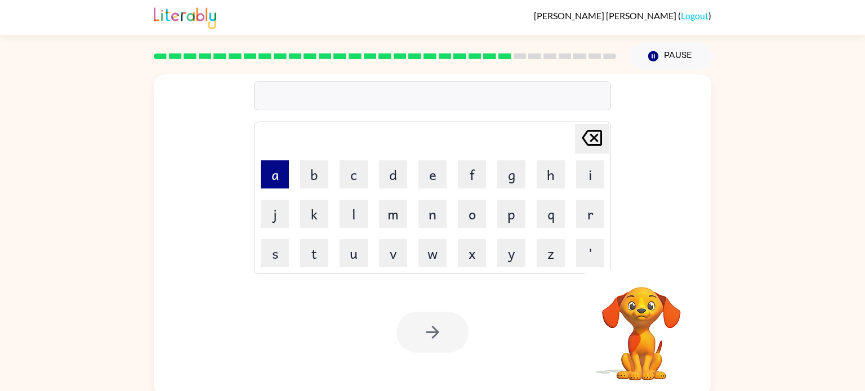
click at [275, 184] on button "a" at bounding box center [275, 174] width 28 height 28
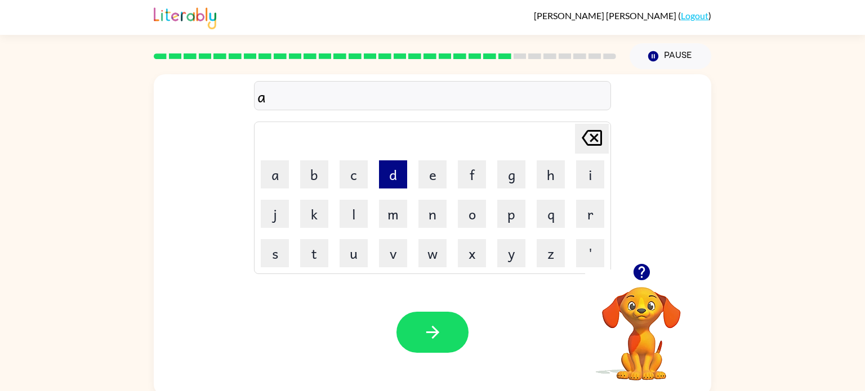
click at [393, 180] on button "d" at bounding box center [393, 174] width 28 height 28
click at [396, 255] on button "v" at bounding box center [393, 253] width 28 height 28
click at [265, 175] on button "a" at bounding box center [275, 174] width 28 height 28
click at [432, 210] on button "n" at bounding box center [432, 214] width 28 height 28
click at [359, 181] on button "c" at bounding box center [353, 174] width 28 height 28
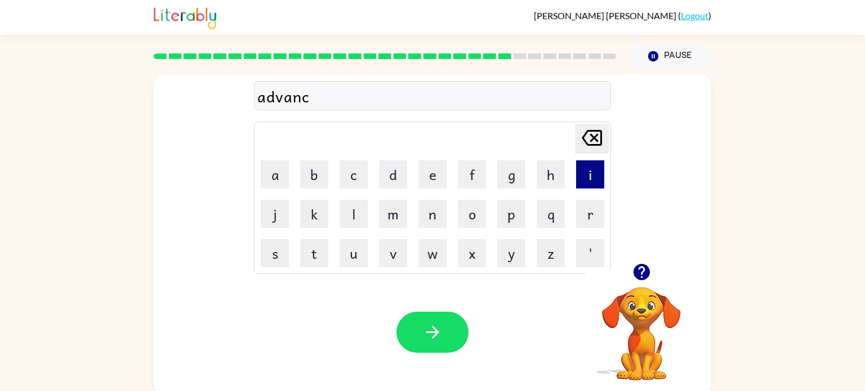
click at [597, 163] on button "i" at bounding box center [590, 174] width 28 height 28
click at [437, 212] on button "n" at bounding box center [432, 214] width 28 height 28
click at [508, 180] on button "g" at bounding box center [511, 174] width 28 height 28
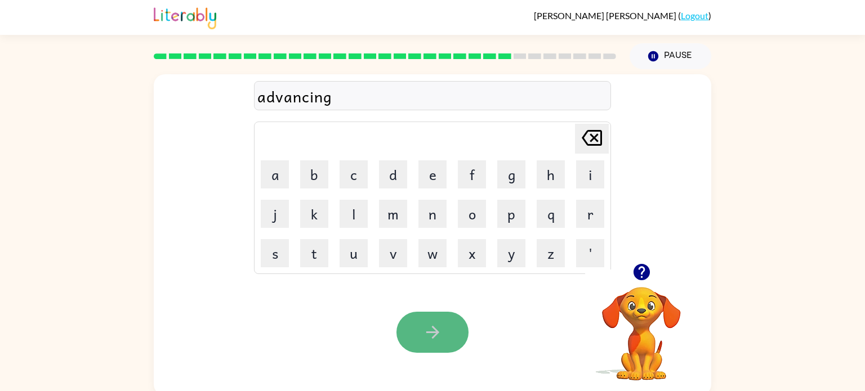
click at [419, 335] on button "button" at bounding box center [432, 332] width 72 height 41
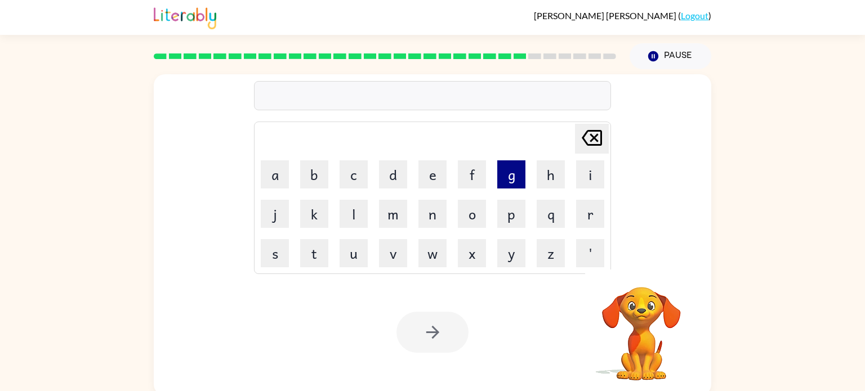
click at [509, 172] on button "g" at bounding box center [511, 174] width 28 height 28
click at [465, 200] on button "o" at bounding box center [472, 214] width 28 height 28
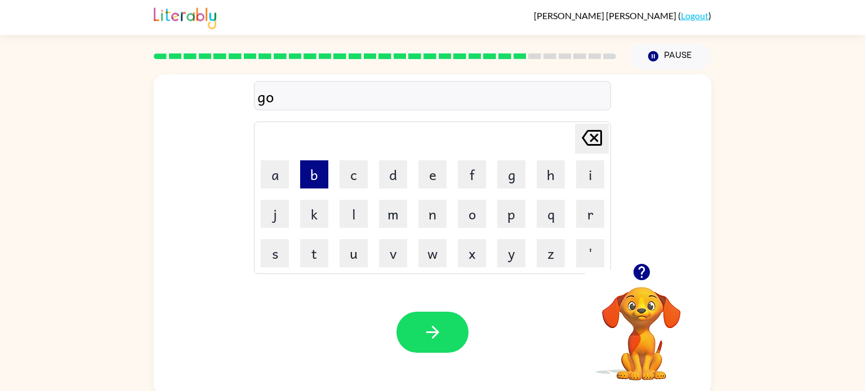
click at [319, 173] on button "b" at bounding box center [314, 174] width 28 height 28
click at [352, 213] on button "l" at bounding box center [353, 214] width 28 height 28
click at [578, 160] on button "i" at bounding box center [590, 174] width 28 height 28
click at [434, 218] on button "n" at bounding box center [432, 214] width 28 height 28
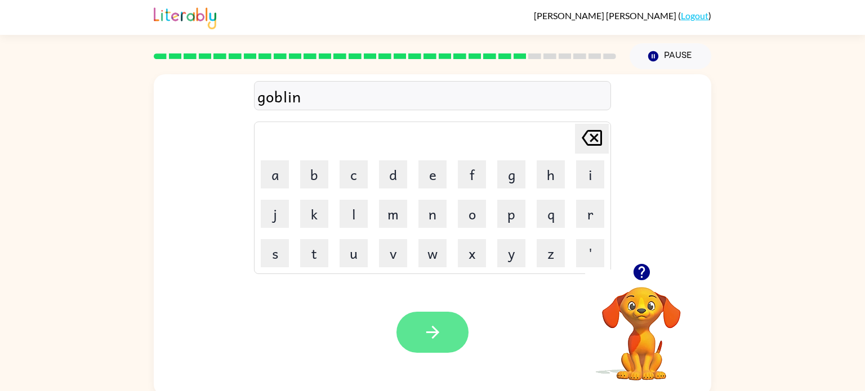
click at [453, 348] on button "button" at bounding box center [432, 332] width 72 height 41
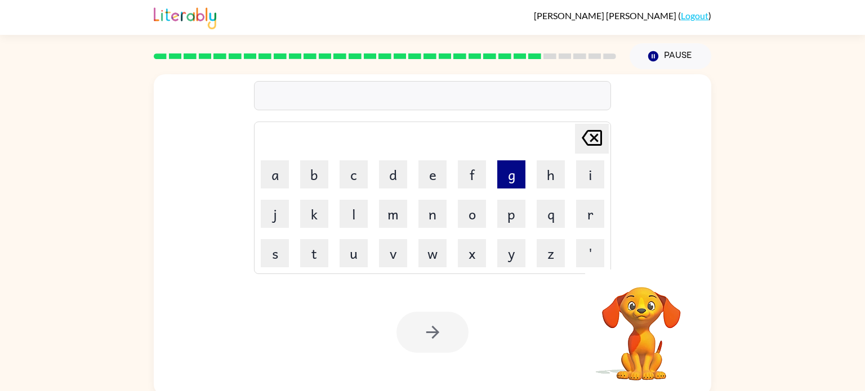
click at [517, 178] on button "g" at bounding box center [511, 174] width 28 height 28
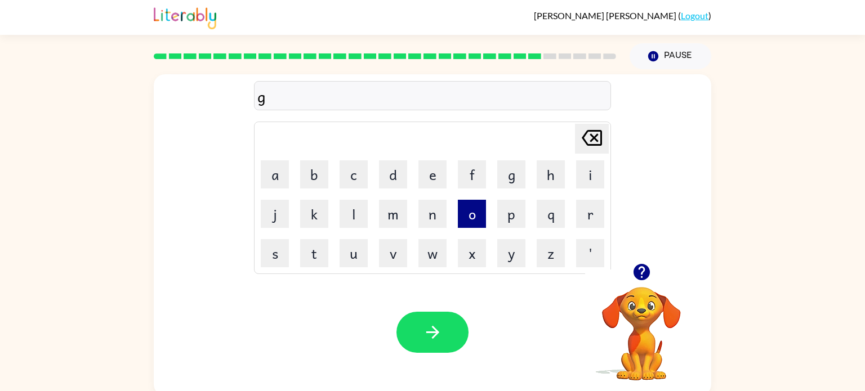
click at [472, 211] on button "o" at bounding box center [472, 214] width 28 height 28
click at [394, 239] on button "v" at bounding box center [393, 253] width 28 height 28
click at [440, 172] on button "e" at bounding box center [432, 174] width 28 height 28
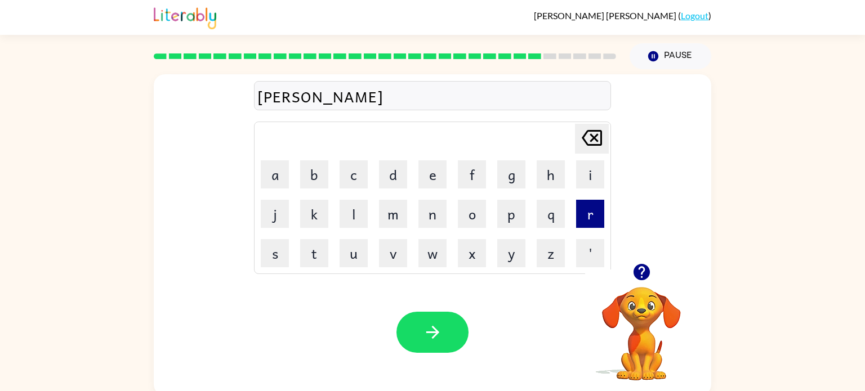
click at [589, 216] on button "r" at bounding box center [590, 214] width 28 height 28
click at [397, 218] on button "m" at bounding box center [393, 214] width 28 height 28
click at [436, 170] on button "e" at bounding box center [432, 174] width 28 height 28
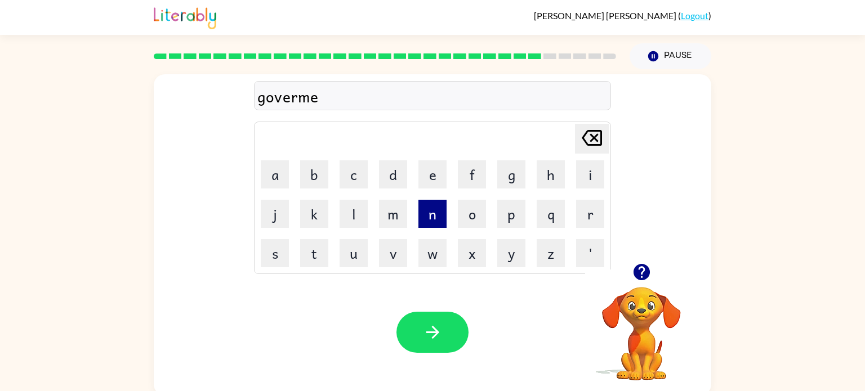
click at [442, 210] on button "n" at bounding box center [432, 214] width 28 height 28
click at [314, 263] on button "t" at bounding box center [314, 253] width 28 height 28
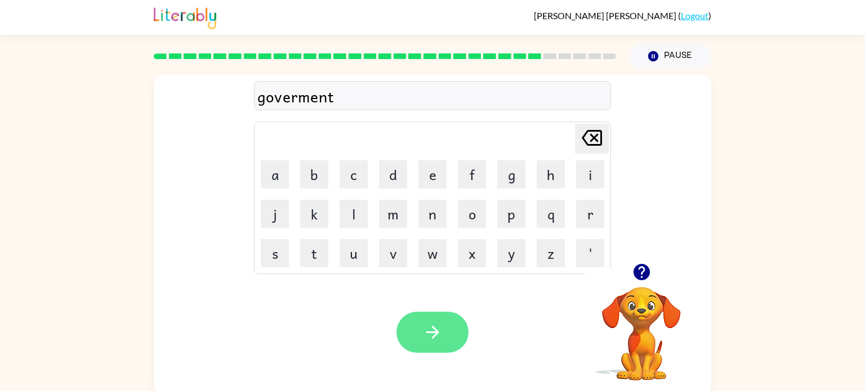
click at [462, 338] on button "button" at bounding box center [432, 332] width 72 height 41
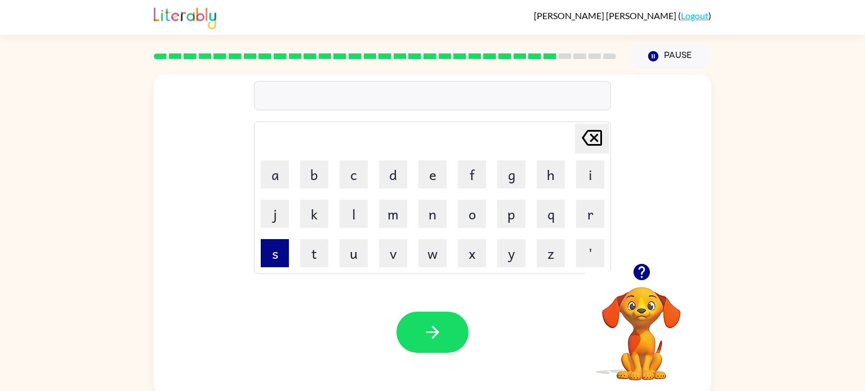
click at [282, 250] on button "s" at bounding box center [275, 253] width 28 height 28
click at [308, 243] on button "t" at bounding box center [314, 253] width 28 height 28
click at [589, 209] on button "r" at bounding box center [590, 214] width 28 height 28
click at [274, 171] on button "a" at bounding box center [275, 174] width 28 height 28
click at [595, 178] on button "i" at bounding box center [590, 174] width 28 height 28
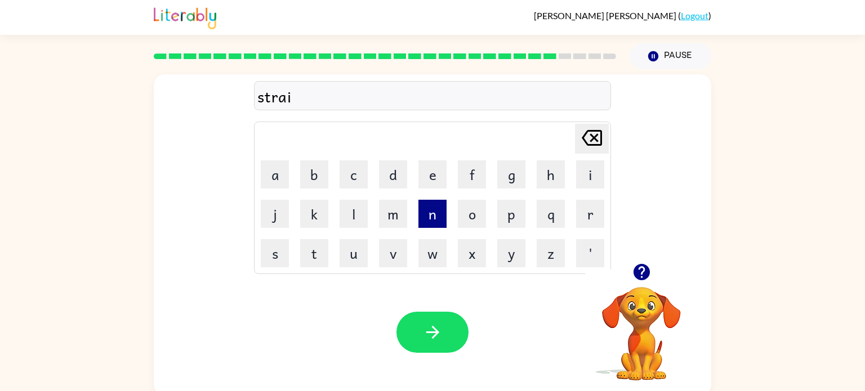
click at [439, 211] on button "n" at bounding box center [432, 214] width 28 height 28
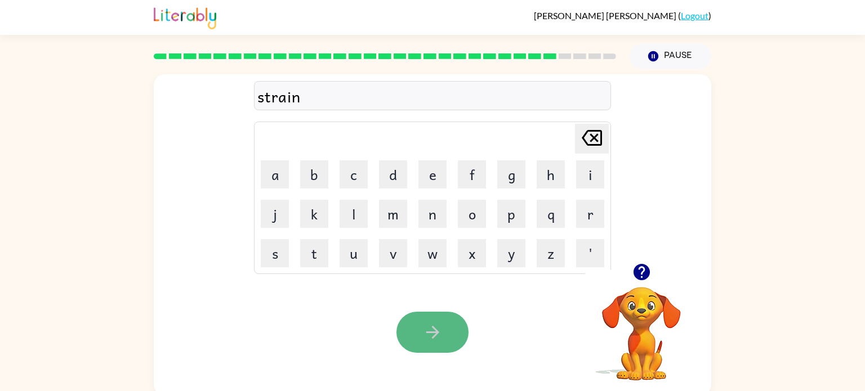
click at [435, 344] on button "button" at bounding box center [432, 332] width 72 height 41
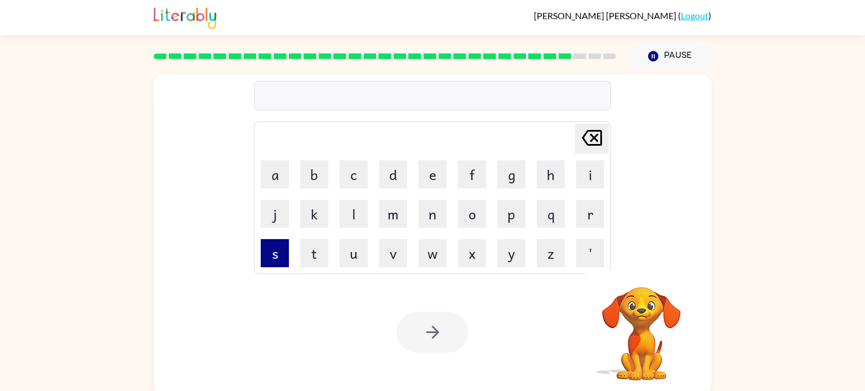
click at [269, 252] on button "s" at bounding box center [275, 253] width 28 height 28
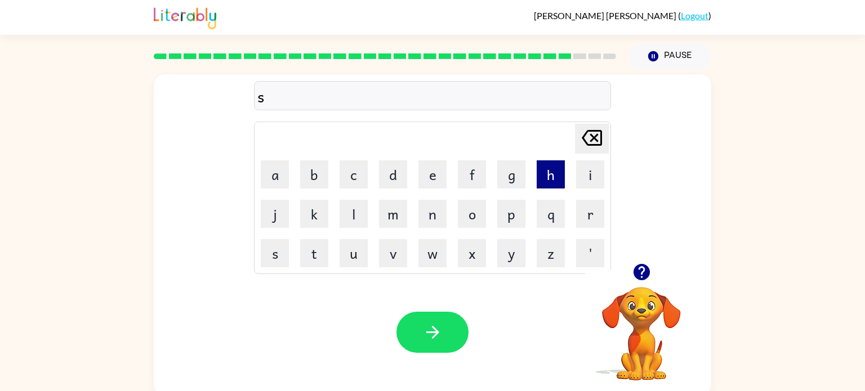
click at [553, 169] on button "h" at bounding box center [550, 174] width 28 height 28
click at [283, 183] on button "a" at bounding box center [275, 174] width 28 height 28
click at [502, 211] on button "p" at bounding box center [511, 214] width 28 height 28
click at [433, 164] on button "e" at bounding box center [432, 174] width 28 height 28
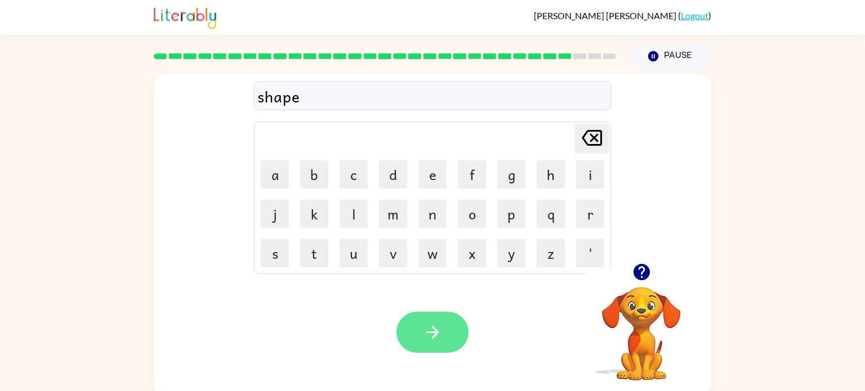
click at [428, 321] on button "button" at bounding box center [432, 332] width 72 height 41
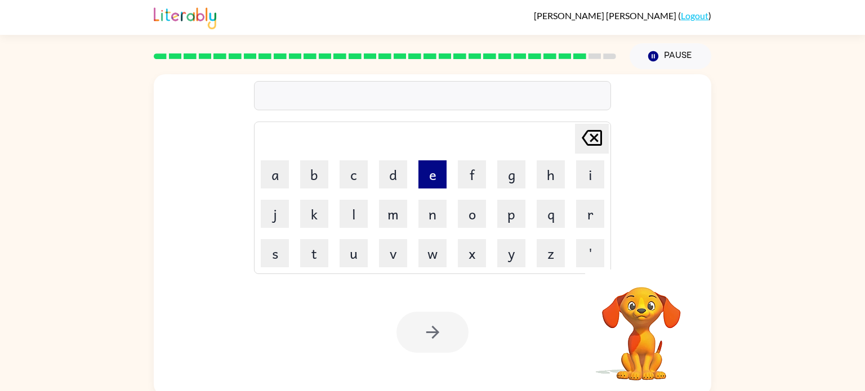
click at [430, 162] on button "e" at bounding box center [432, 174] width 28 height 28
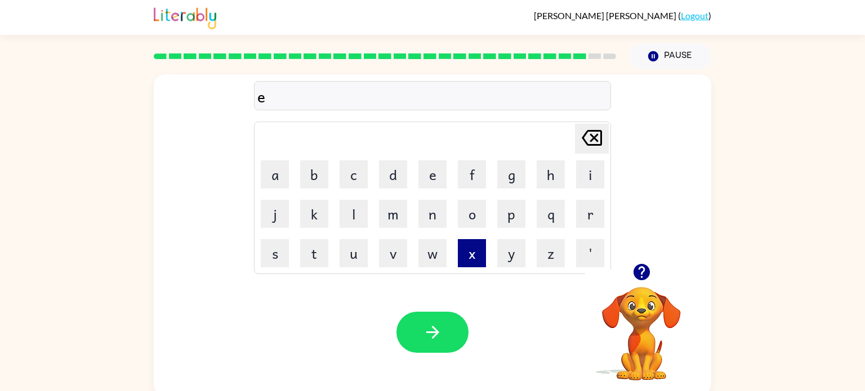
click at [463, 248] on button "x" at bounding box center [472, 253] width 28 height 28
click at [433, 174] on button "e" at bounding box center [432, 174] width 28 height 28
click at [346, 213] on button "l" at bounding box center [353, 214] width 28 height 28
click at [428, 173] on button "e" at bounding box center [432, 174] width 28 height 28
click at [434, 206] on button "n" at bounding box center [432, 214] width 28 height 28
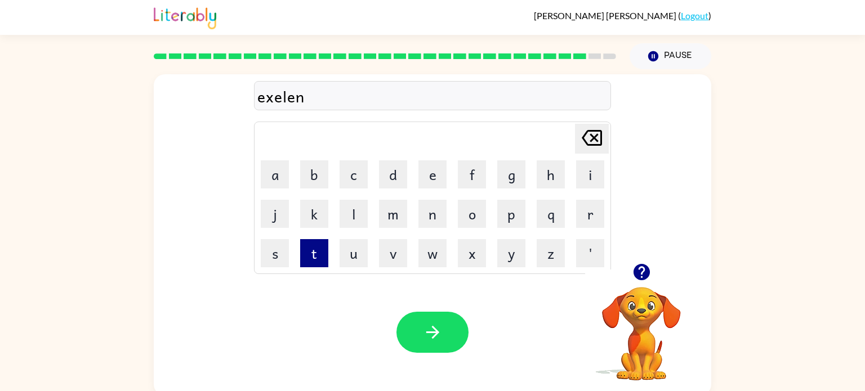
click at [312, 258] on button "t" at bounding box center [314, 253] width 28 height 28
click at [427, 326] on icon "button" at bounding box center [433, 333] width 20 height 20
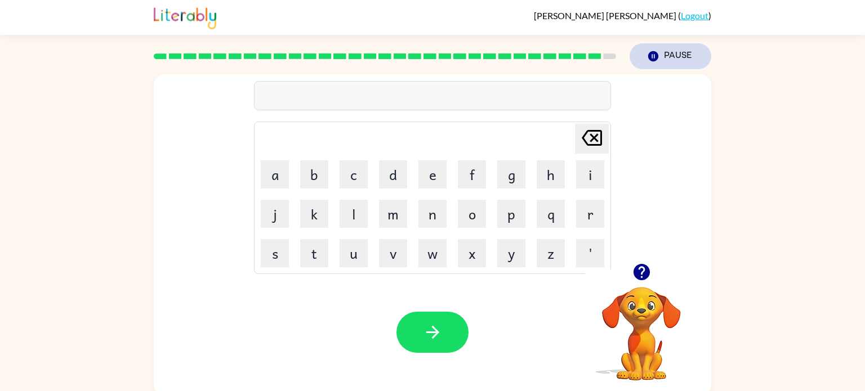
click at [653, 43] on button "Pause Pause" at bounding box center [670, 56] width 82 height 26
